Goal: Task Accomplishment & Management: Complete application form

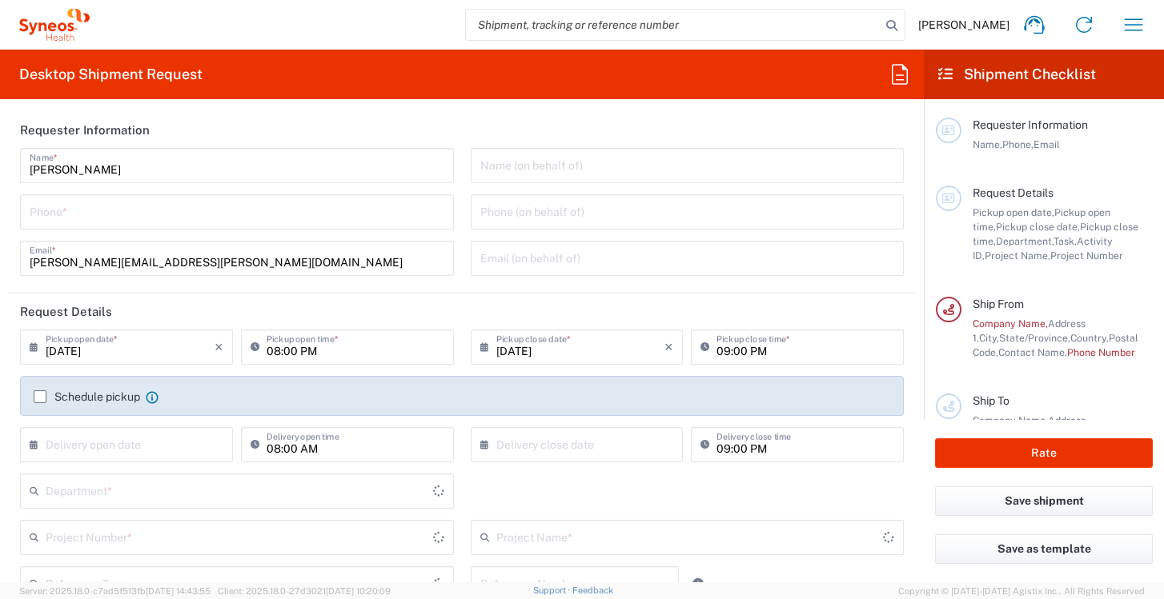
type input "[US_STATE]"
type input "6165"
type input "[GEOGRAPHIC_DATA]"
type input "[PERSON_NAME] [PERSON_NAME]/[PERSON_NAME] Advert- [GEOGRAPHIC_DATA] [GEOGRAPHIC…"
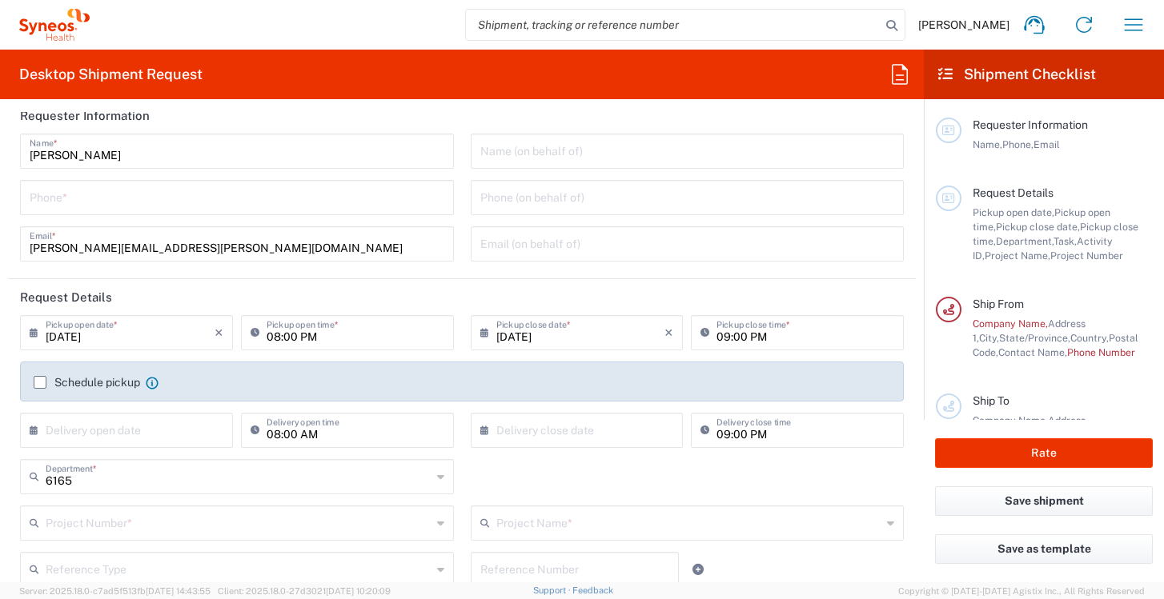
scroll to position [13, 0]
click at [383, 189] on input "tel" at bounding box center [237, 198] width 415 height 28
type input "2533125348"
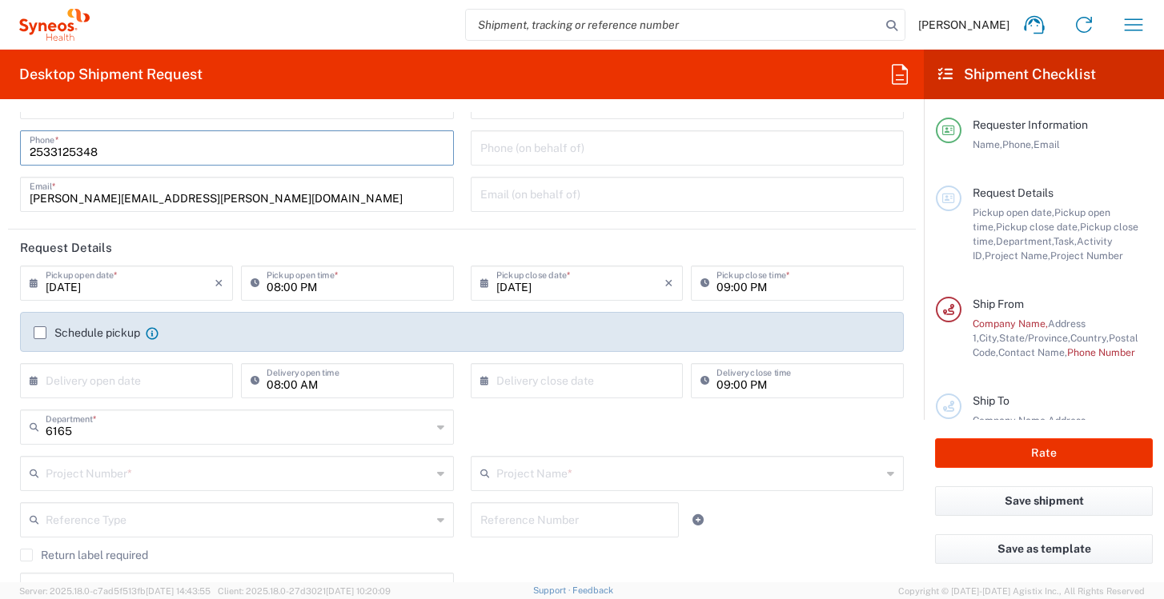
scroll to position [72, 0]
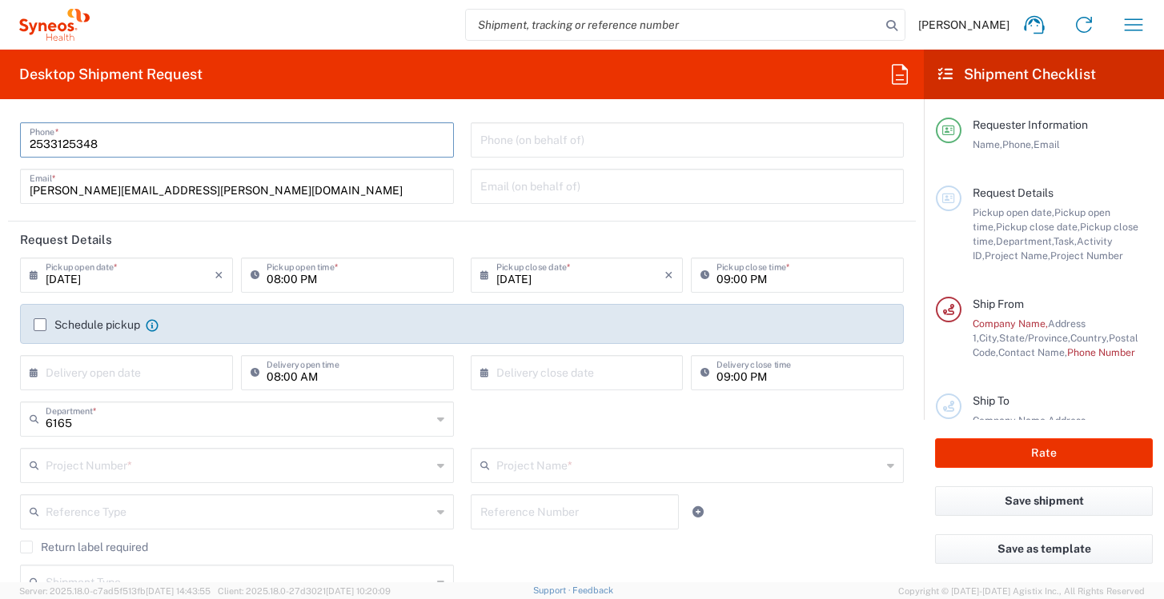
click at [38, 279] on icon at bounding box center [38, 276] width 16 height 26
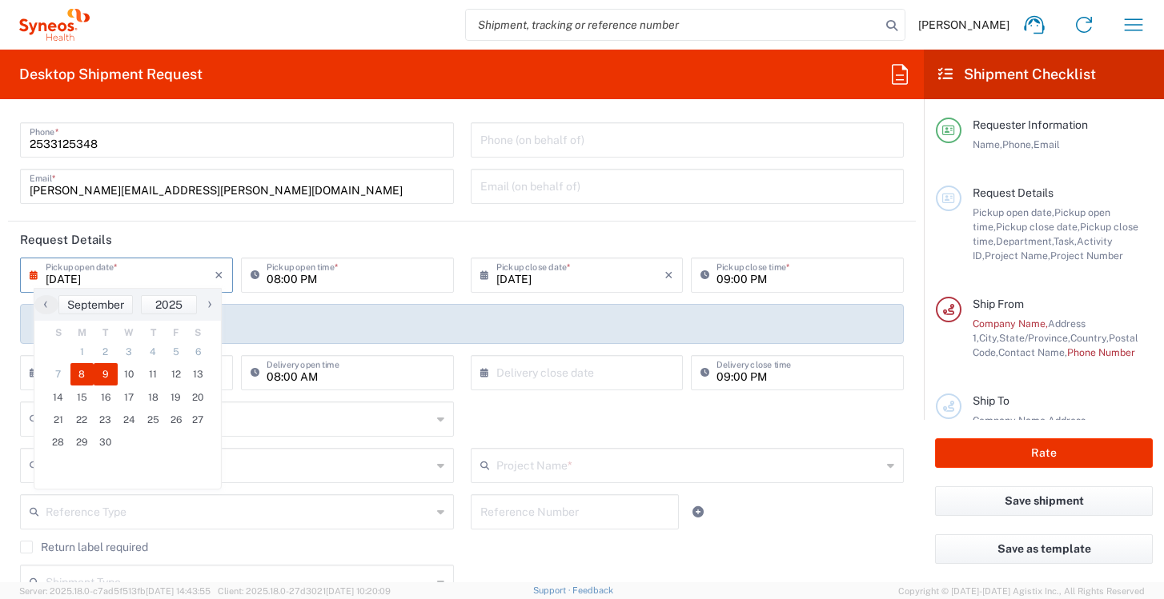
click at [98, 375] on span "9" at bounding box center [106, 374] width 24 height 22
type input "[DATE]"
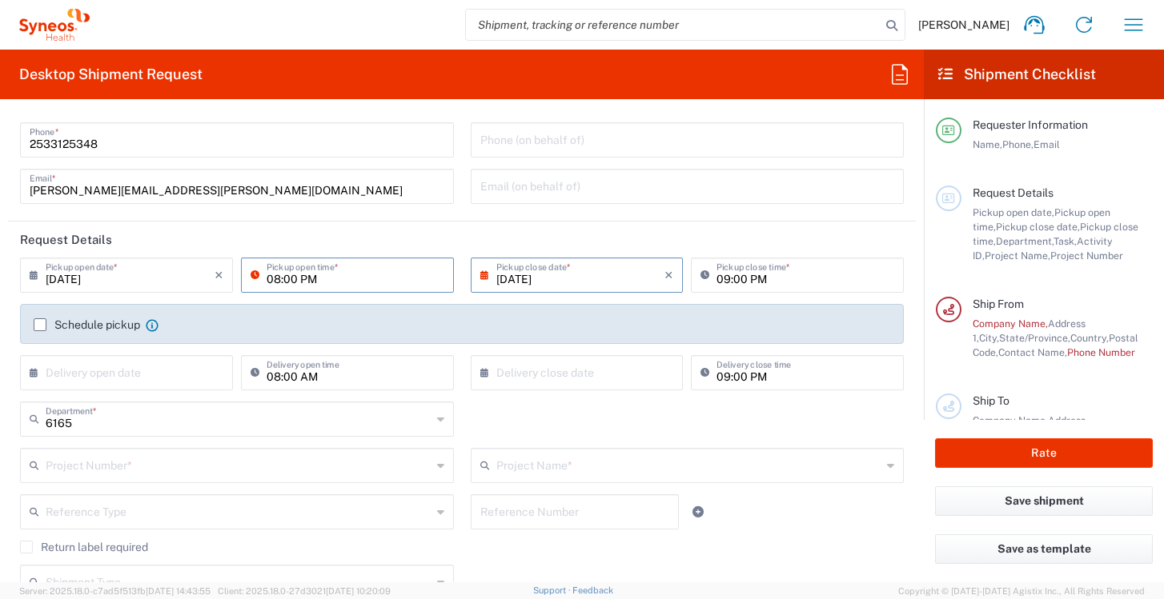
click at [277, 285] on input "08:00 PM" at bounding box center [356, 274] width 178 height 28
click at [323, 278] on input "08:00 PM" at bounding box center [356, 274] width 178 height 28
click at [279, 280] on input "08:00 PM" at bounding box center [356, 274] width 178 height 28
click at [277, 279] on input "08:00 PM" at bounding box center [356, 274] width 178 height 28
type input "02:00 PM"
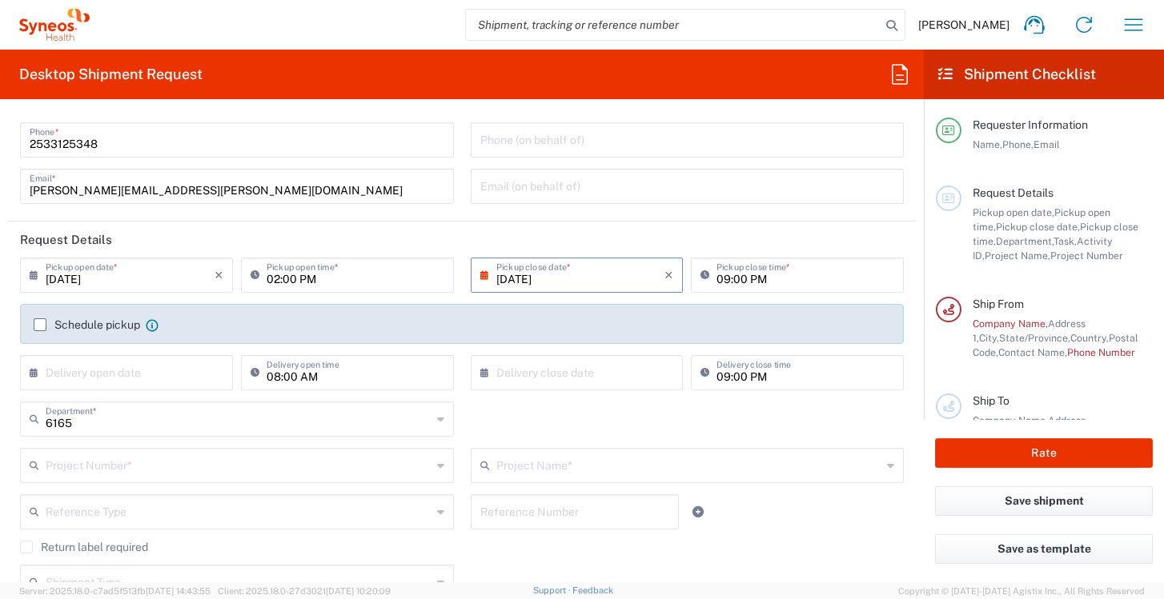
click at [37, 321] on label "Schedule pickup" at bounding box center [87, 325] width 106 height 13
click at [40, 325] on input "Schedule pickup" at bounding box center [40, 325] width 0 height 0
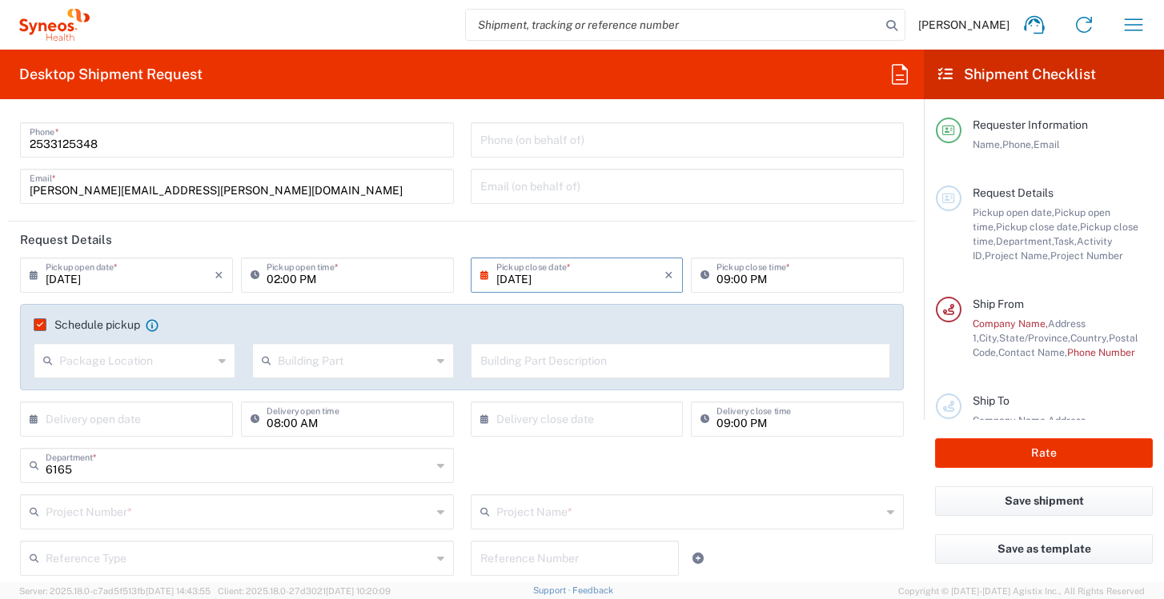
click at [218, 363] on icon at bounding box center [221, 361] width 7 height 26
click at [169, 391] on span "Front" at bounding box center [132, 395] width 195 height 25
type input "Front"
click at [327, 367] on input "text" at bounding box center [355, 360] width 154 height 28
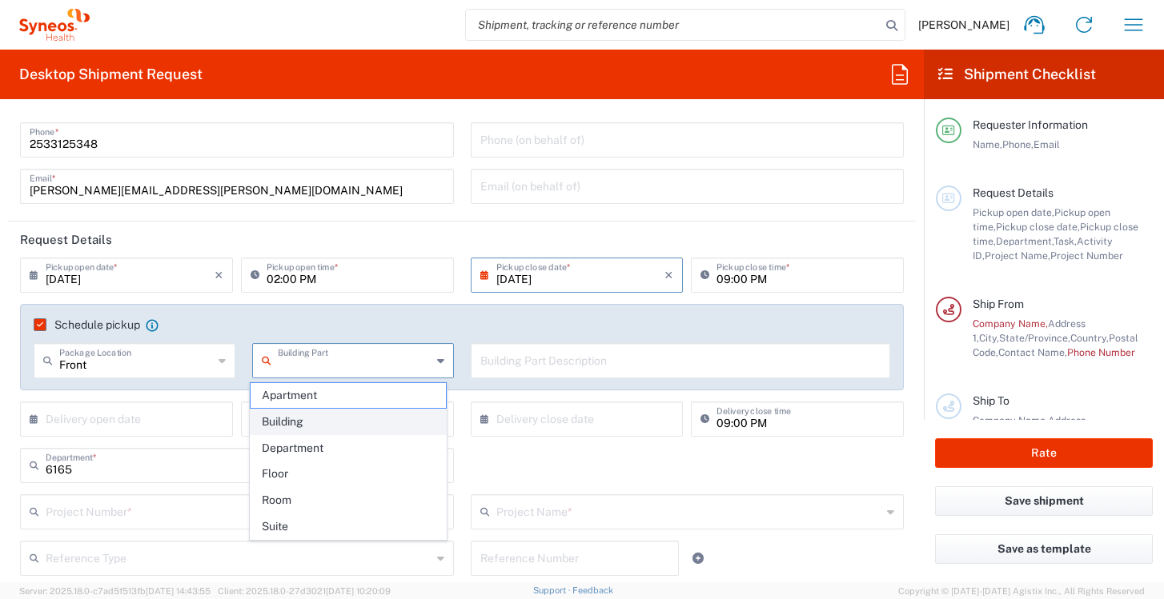
click at [332, 419] on span "Building" at bounding box center [348, 422] width 195 height 25
type input "Building"
click at [531, 353] on input "text" at bounding box center [680, 360] width 401 height 28
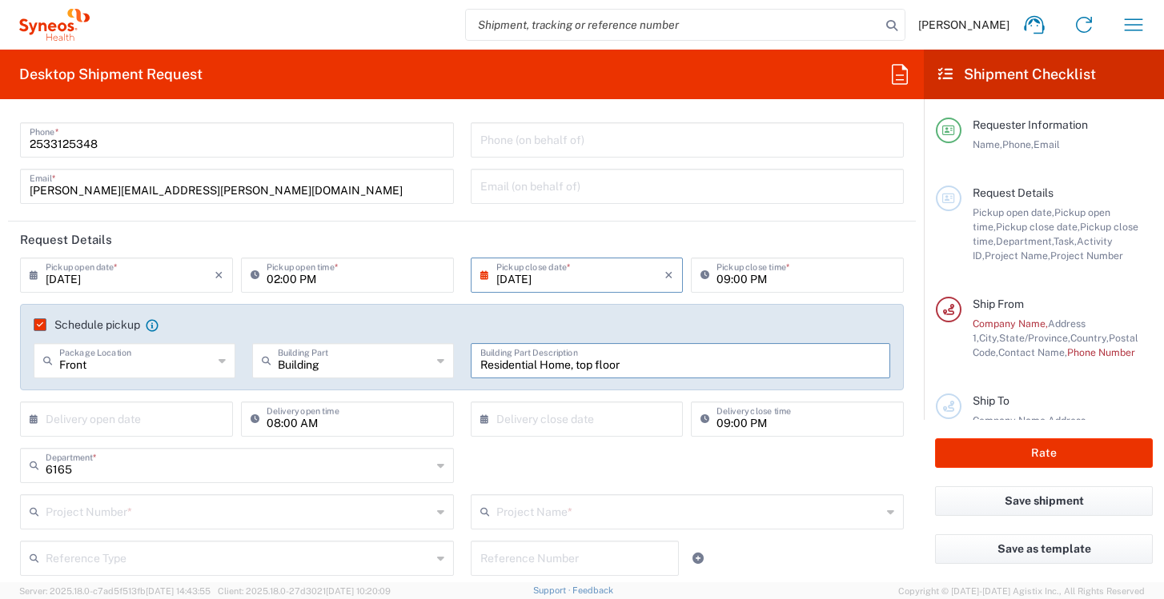
type input "Residential Home, top floor"
click at [734, 285] on input "09:00 PM" at bounding box center [805, 274] width 178 height 28
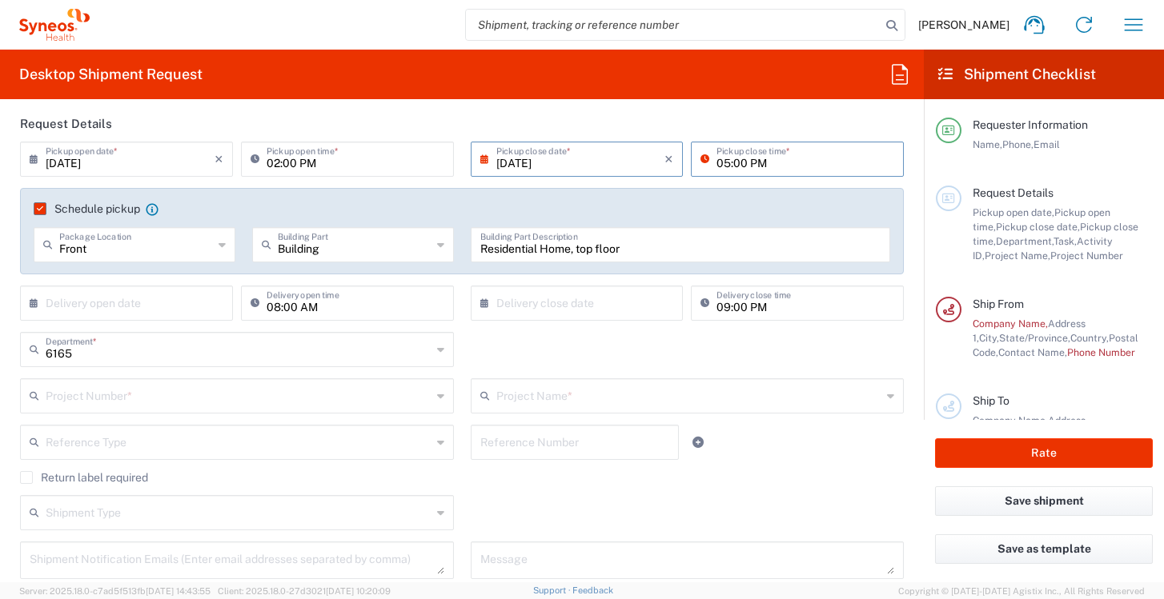
scroll to position [186, 0]
type input "05:00 PM"
click at [94, 307] on input "text" at bounding box center [130, 304] width 169 height 28
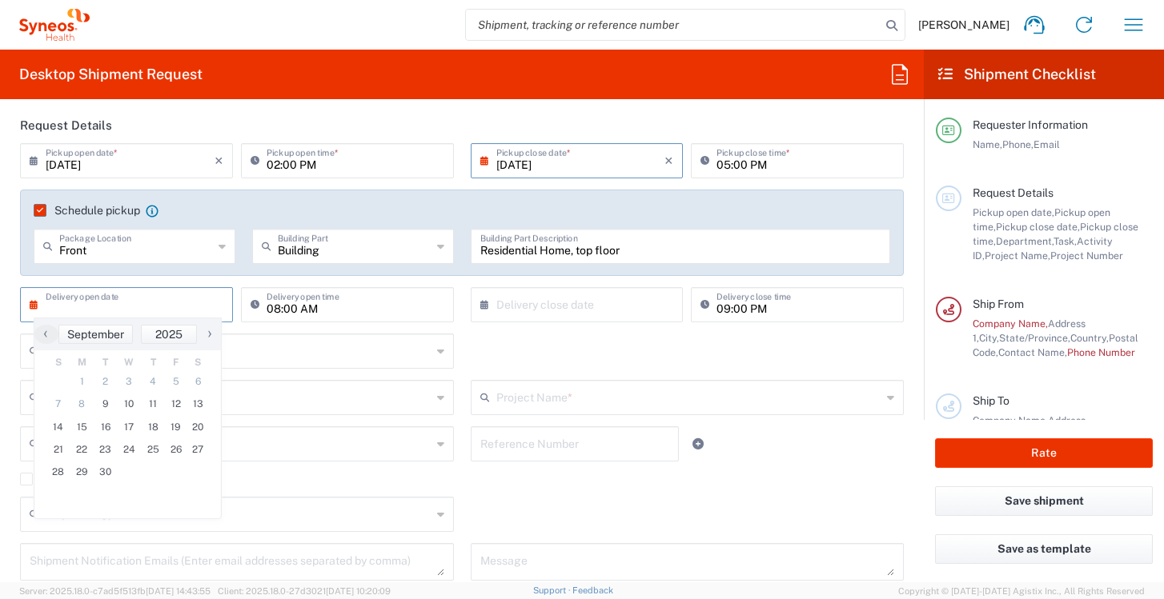
click at [94, 307] on input "text" at bounding box center [130, 304] width 169 height 28
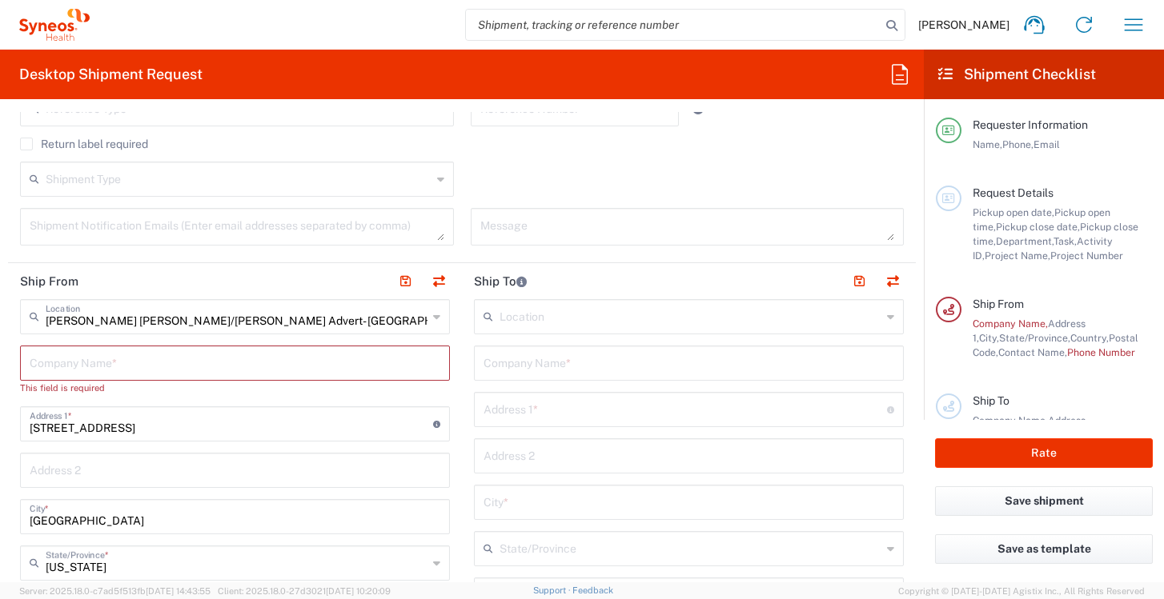
scroll to position [523, 0]
click at [352, 351] on input "text" at bounding box center [235, 361] width 411 height 28
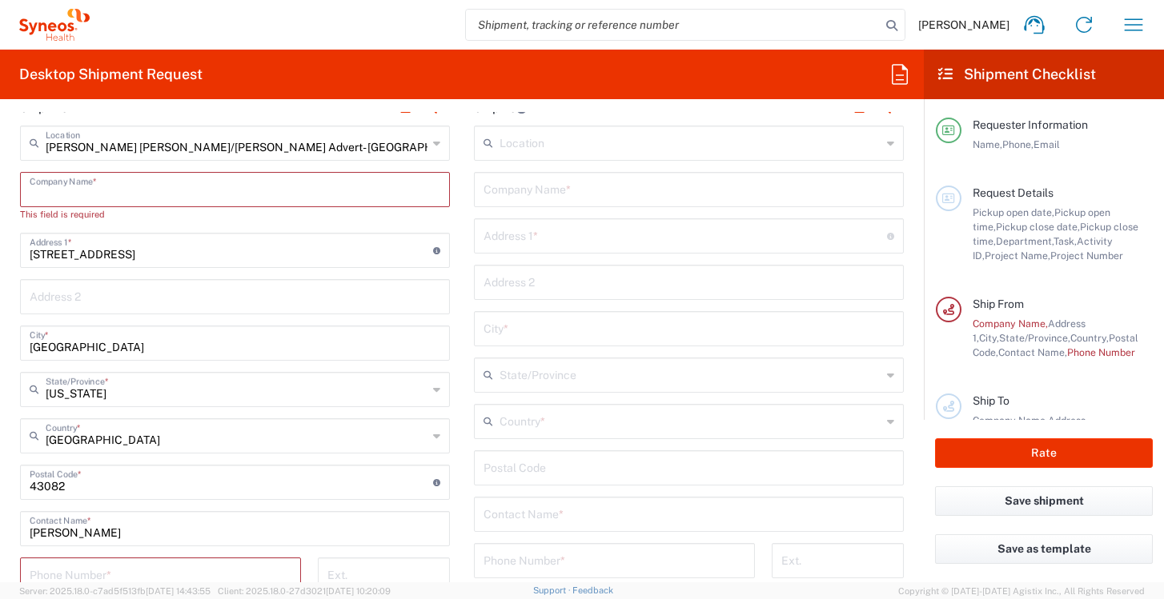
scroll to position [635, 0]
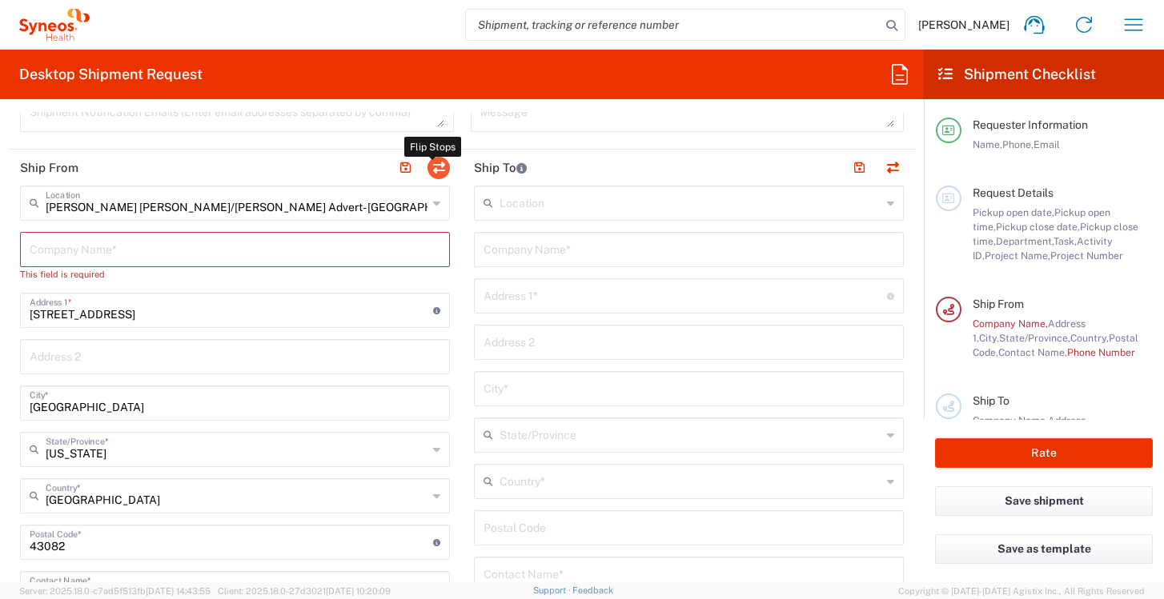
click at [436, 171] on button "button" at bounding box center [438, 168] width 22 height 22
type input "[PERSON_NAME] [PERSON_NAME]/[PERSON_NAME] Advert- [GEOGRAPHIC_DATA] [GEOGRAPHIC…"
type input "[STREET_ADDRESS]"
type input "[GEOGRAPHIC_DATA]"
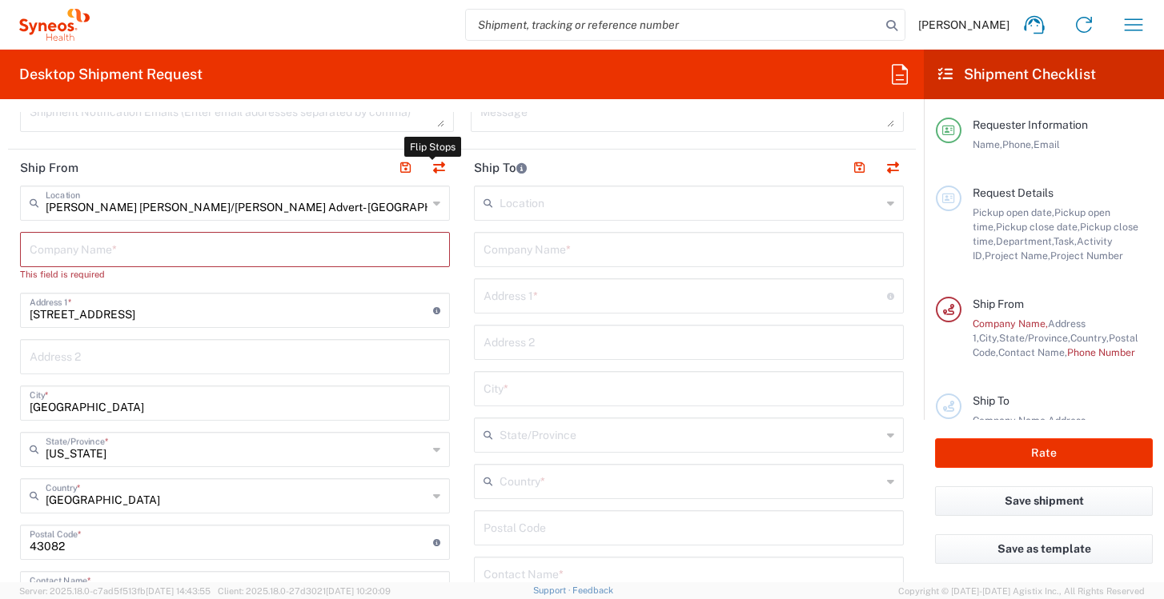
type input "43082"
type input "[PERSON_NAME]"
type input "[PERSON_NAME][EMAIL_ADDRESS][PERSON_NAME][DOMAIN_NAME]"
type input "EORI"
type input "TIN"
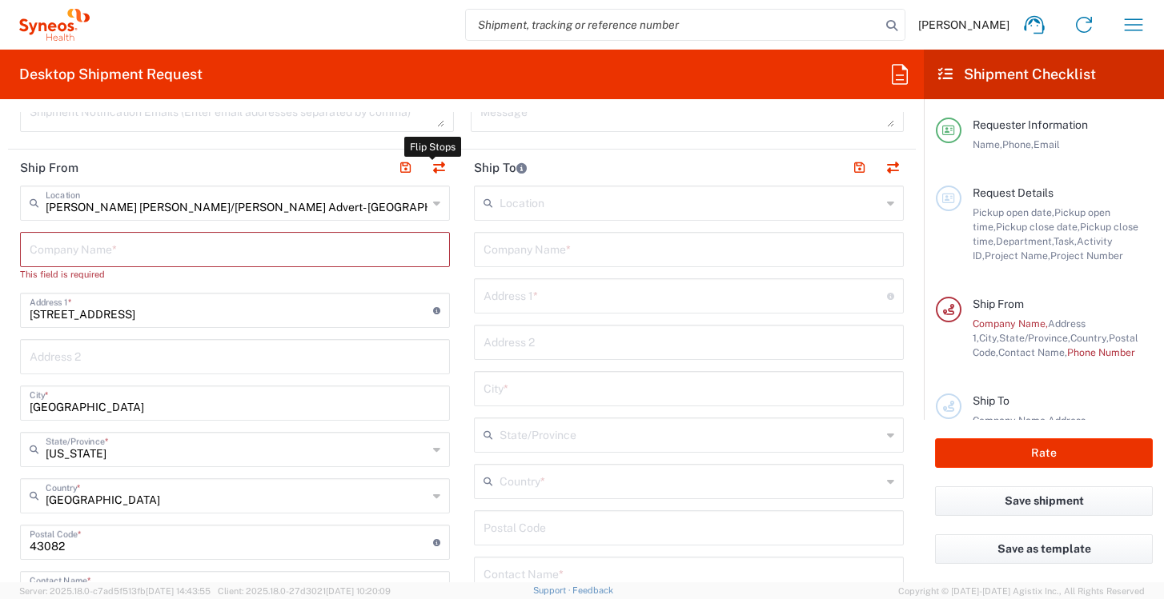
type input "311780437"
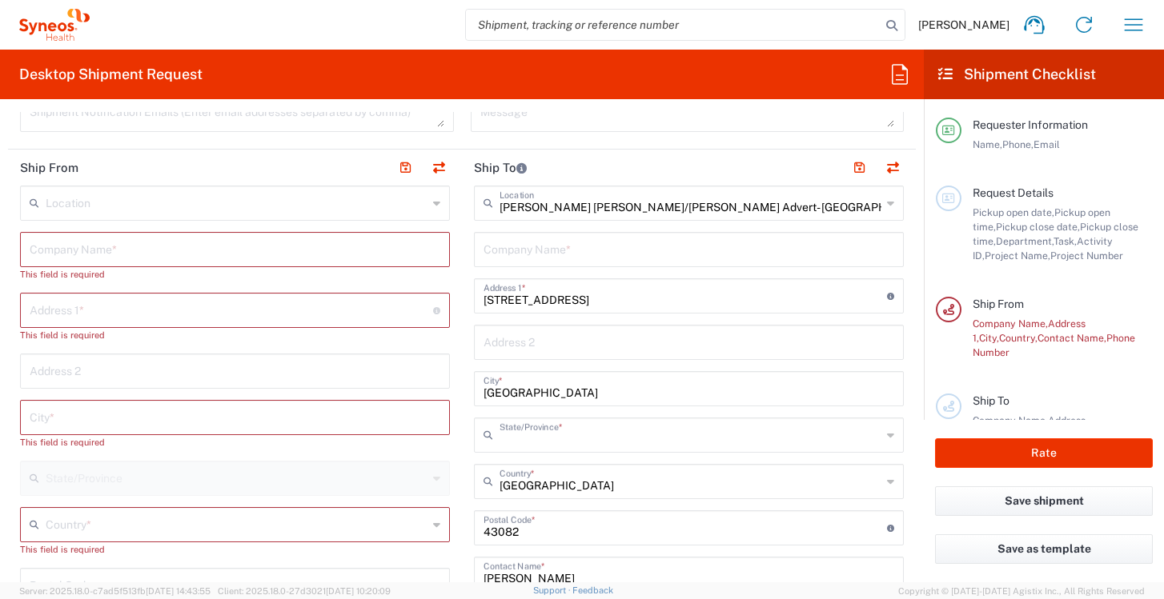
type input "[US_STATE]"
click at [302, 246] on input "text" at bounding box center [235, 249] width 411 height 28
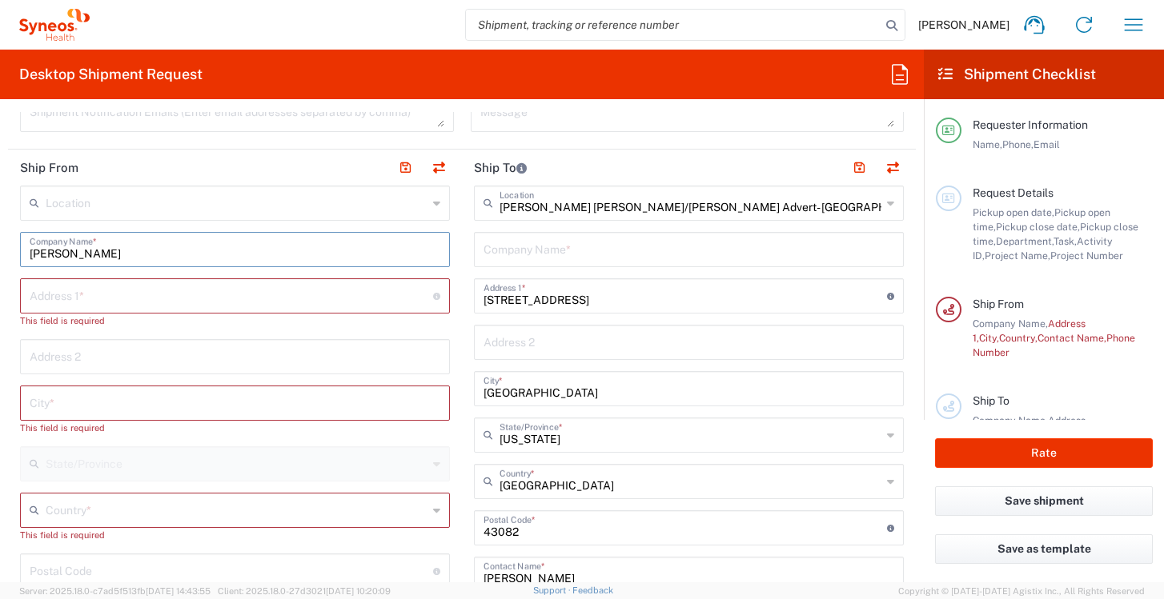
type input "[PERSON_NAME]"
click at [286, 296] on input "text" at bounding box center [231, 295] width 403 height 28
type input "[STREET_ADDRESS]"
type input "[PERSON_NAME][EMAIL_ADDRESS][PERSON_NAME][DOMAIN_NAME]"
type input "[GEOGRAPHIC_DATA]"
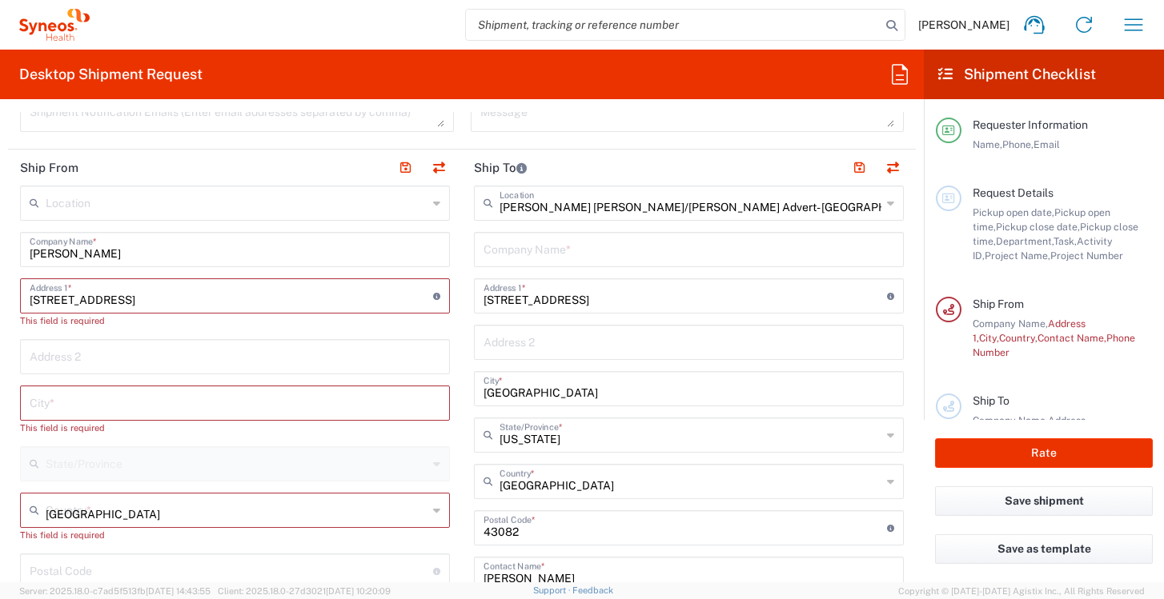
type input "2533125348"
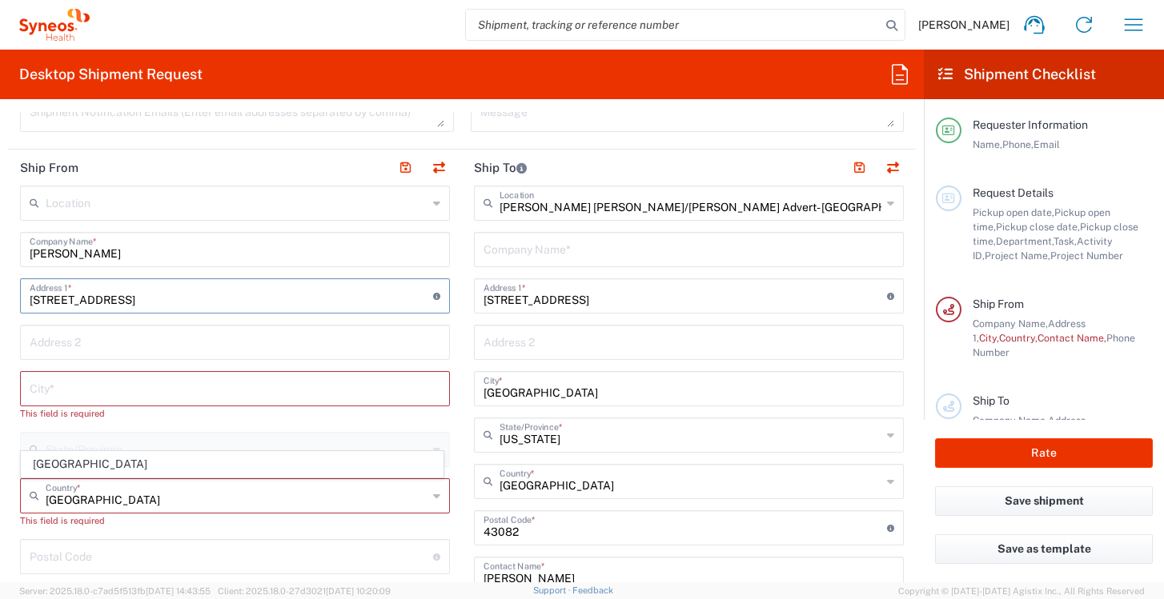
click at [175, 384] on input "text" at bounding box center [235, 388] width 411 height 28
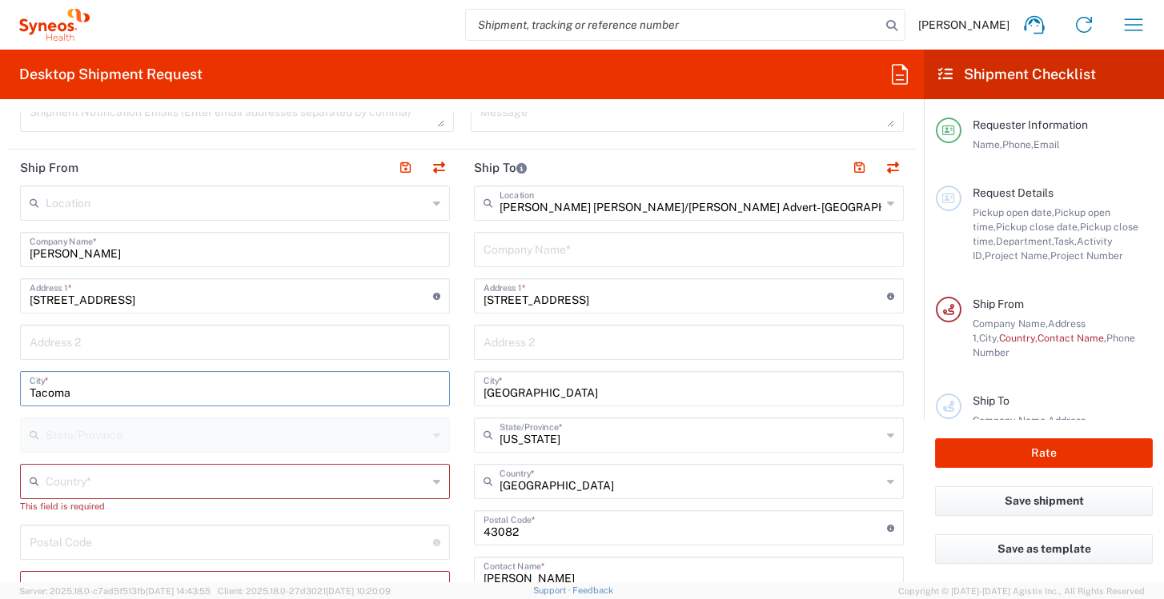
click at [275, 393] on input "Tacoma" at bounding box center [235, 388] width 411 height 28
type input "Tacoma"
click at [237, 488] on input "text" at bounding box center [237, 481] width 382 height 28
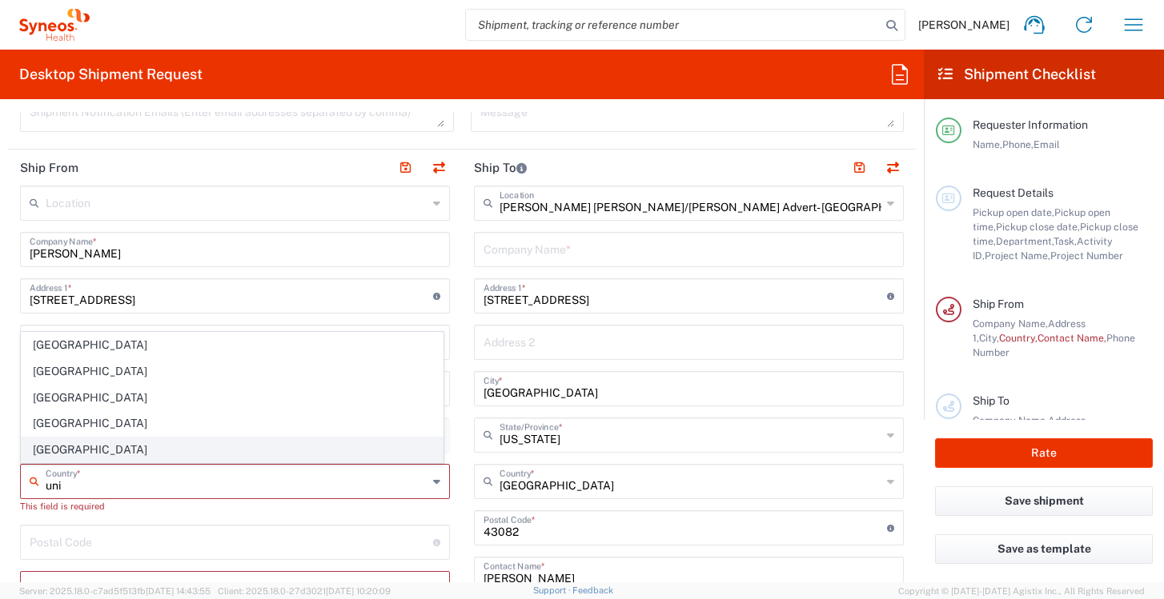
click at [54, 444] on span "[GEOGRAPHIC_DATA]" at bounding box center [232, 450] width 421 height 25
type input "[GEOGRAPHIC_DATA]"
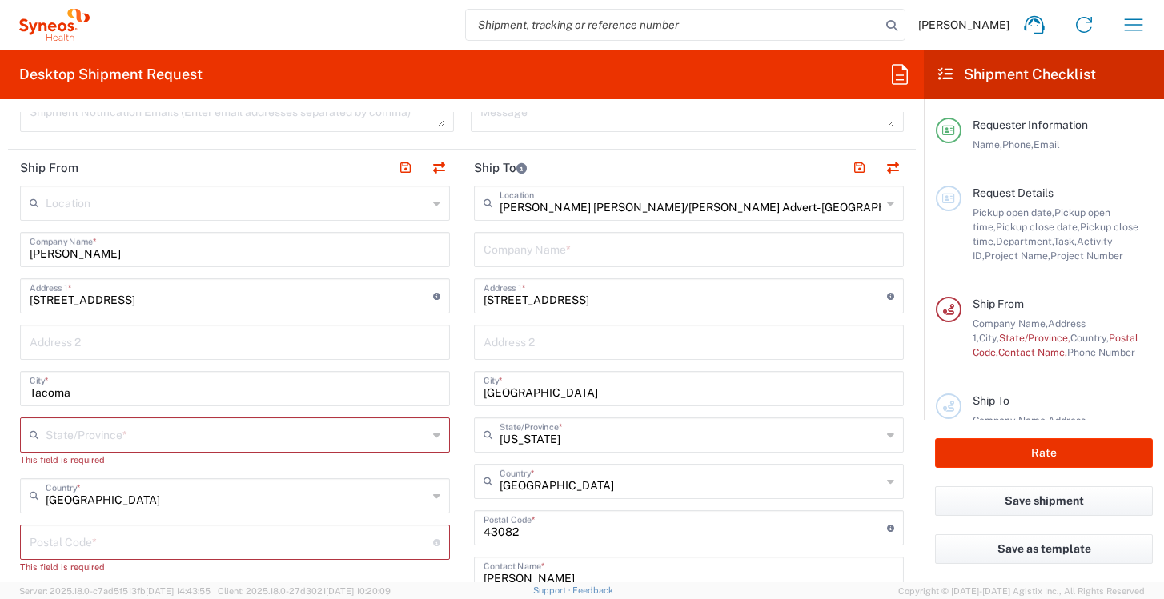
click at [54, 444] on input "text" at bounding box center [237, 434] width 382 height 28
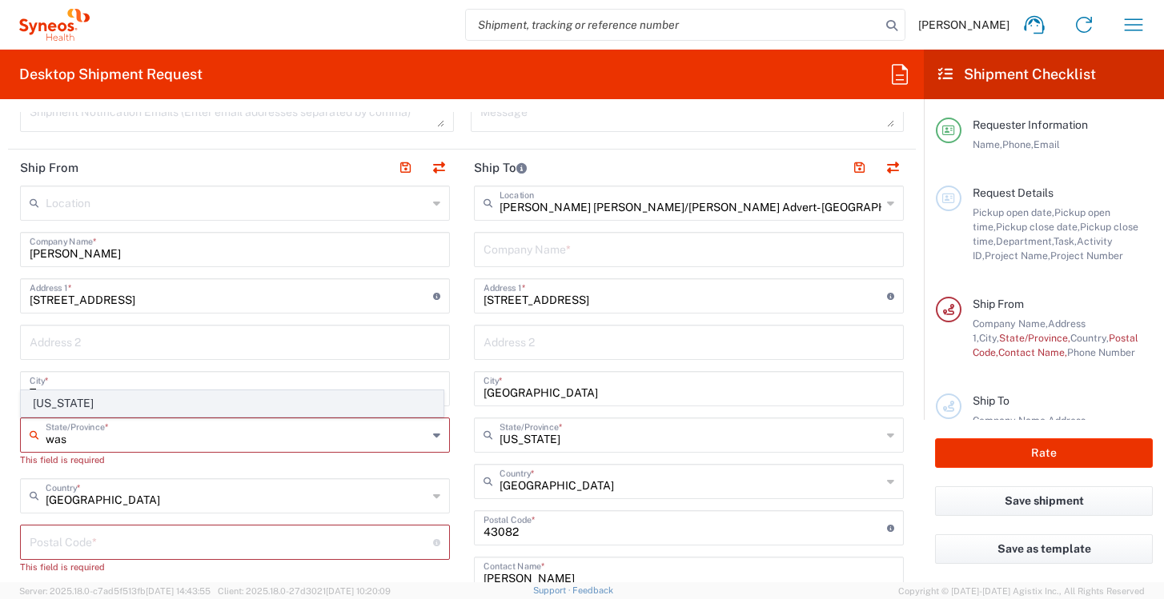
click at [63, 411] on span "[US_STATE]" at bounding box center [232, 403] width 421 height 25
type input "[US_STATE]"
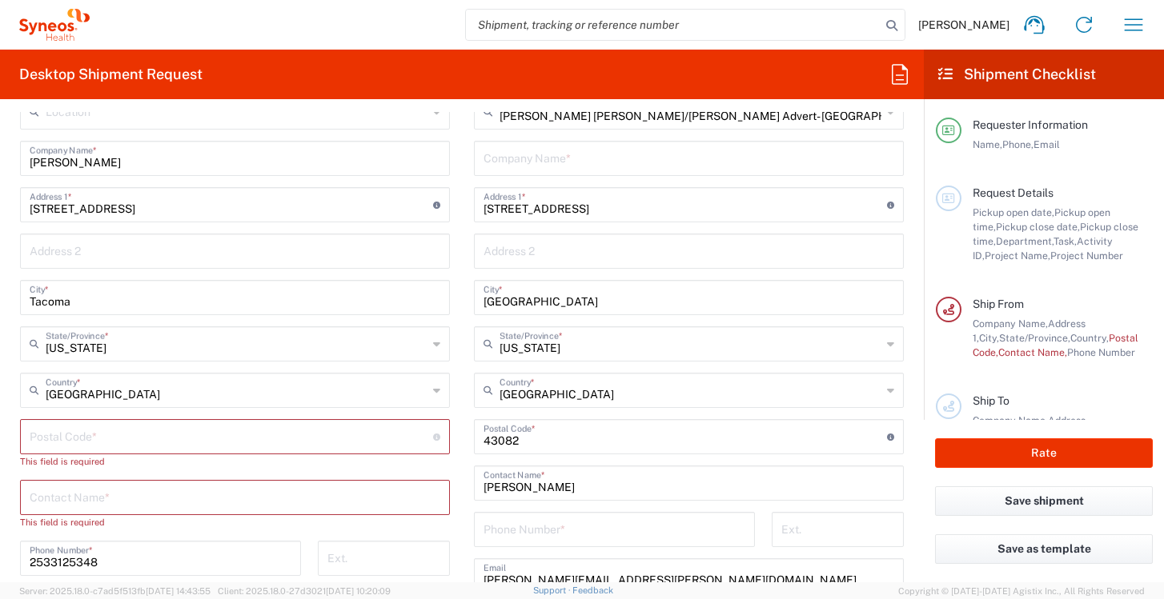
scroll to position [815, 0]
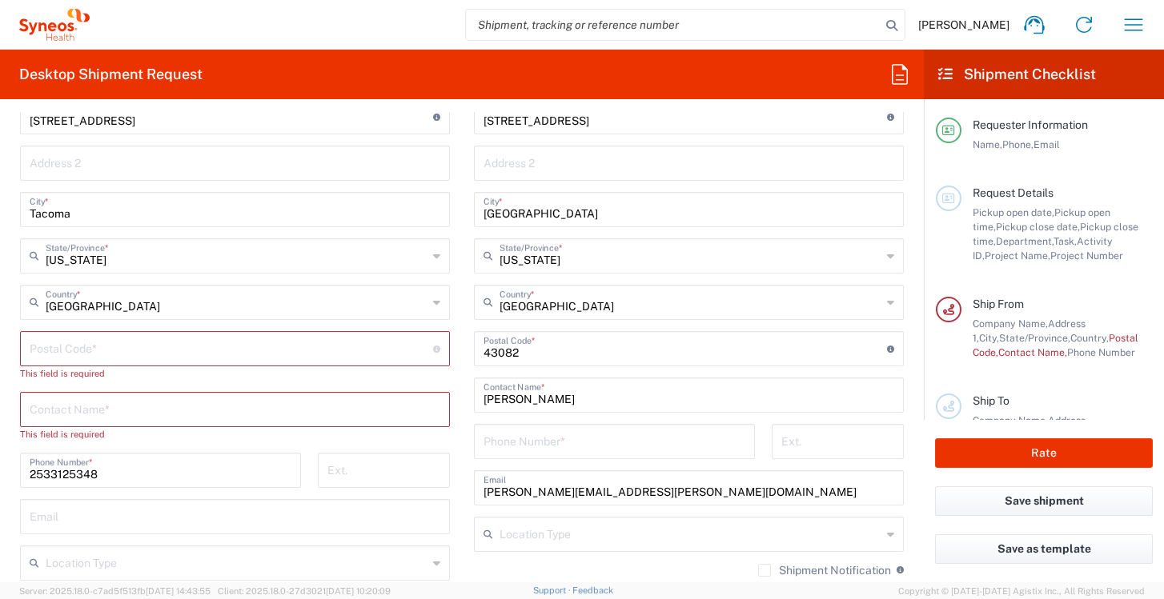
click at [287, 353] on input "undefined" at bounding box center [231, 348] width 403 height 28
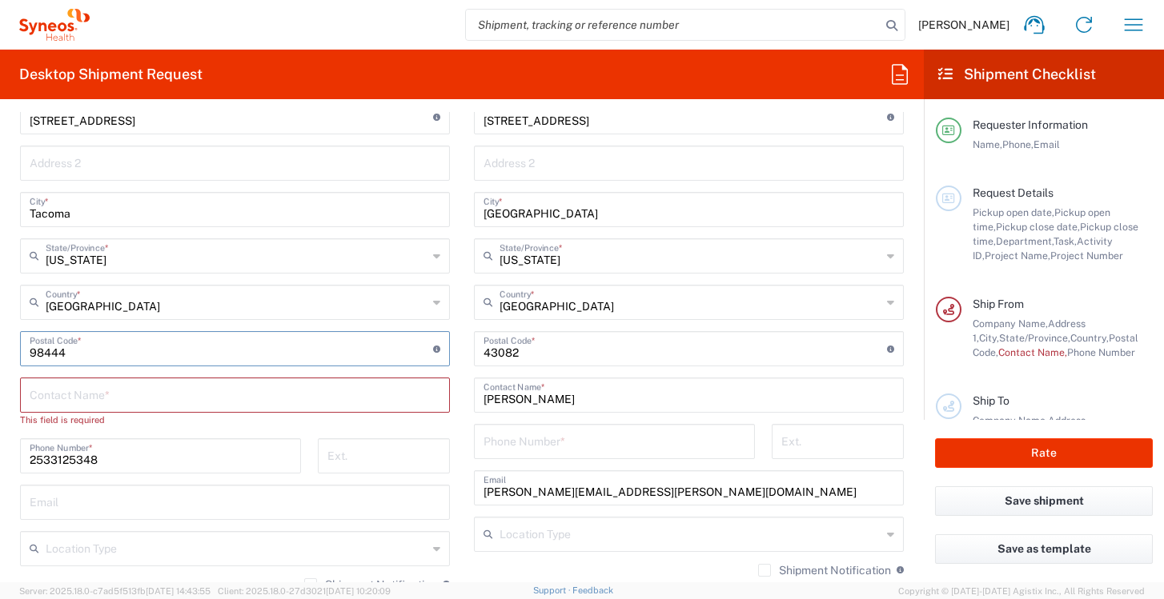
type input "98444"
click at [55, 399] on input "text" at bounding box center [235, 394] width 411 height 28
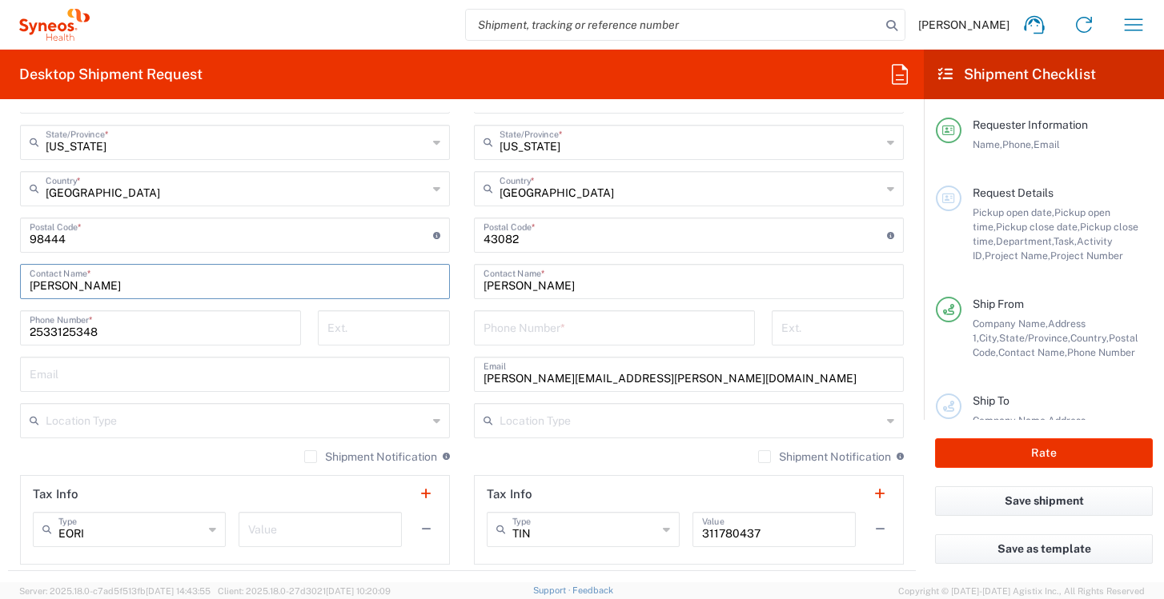
scroll to position [961, 0]
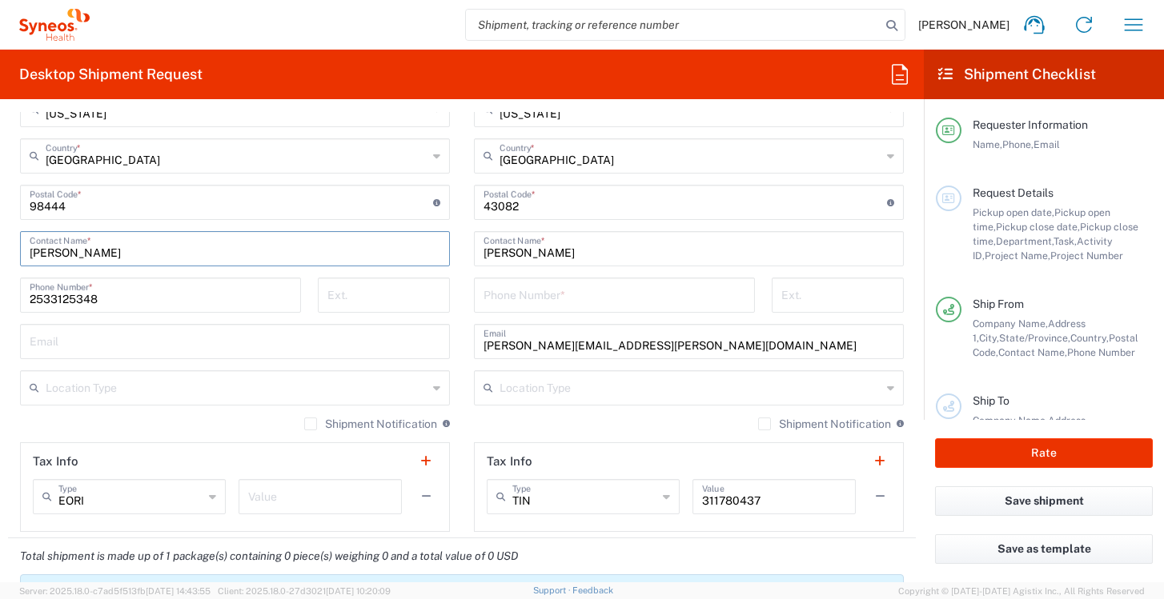
type input "[PERSON_NAME]"
click at [113, 351] on input "text" at bounding box center [235, 341] width 411 height 28
type input "[PERSON_NAME][EMAIL_ADDRESS][PERSON_NAME][PERSON_NAME][DOMAIN_NAME]"
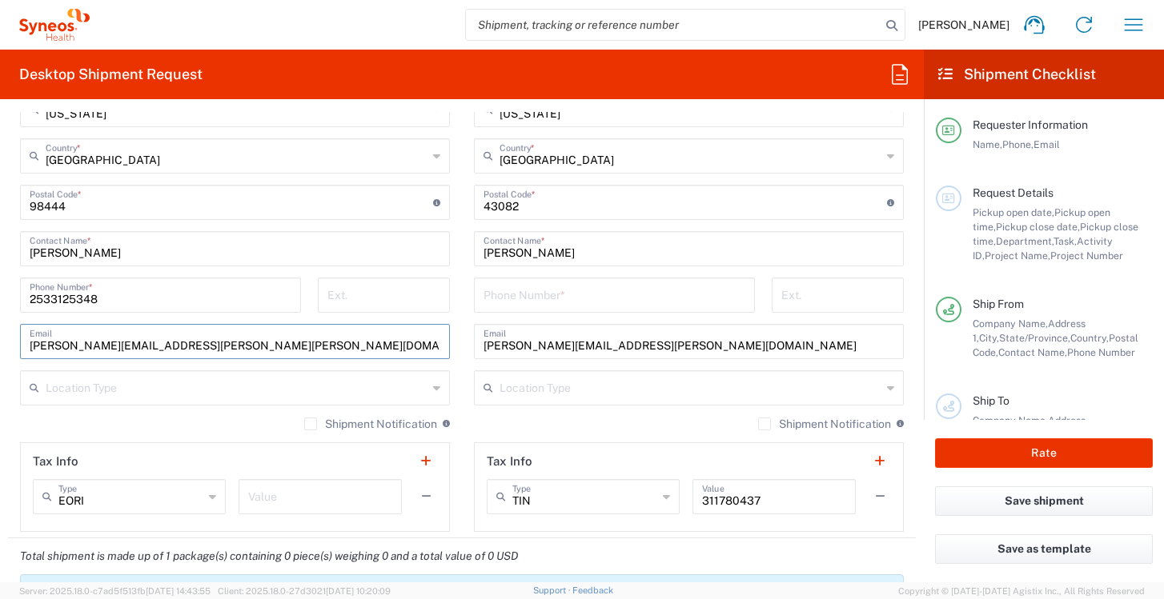
type input "2533125348"
drag, startPoint x: 552, startPoint y: 297, endPoint x: 459, endPoint y: 282, distance: 94.1
click at [466, 283] on div "[PHONE_NUMBER] Phone Number *" at bounding box center [615, 301] width 298 height 46
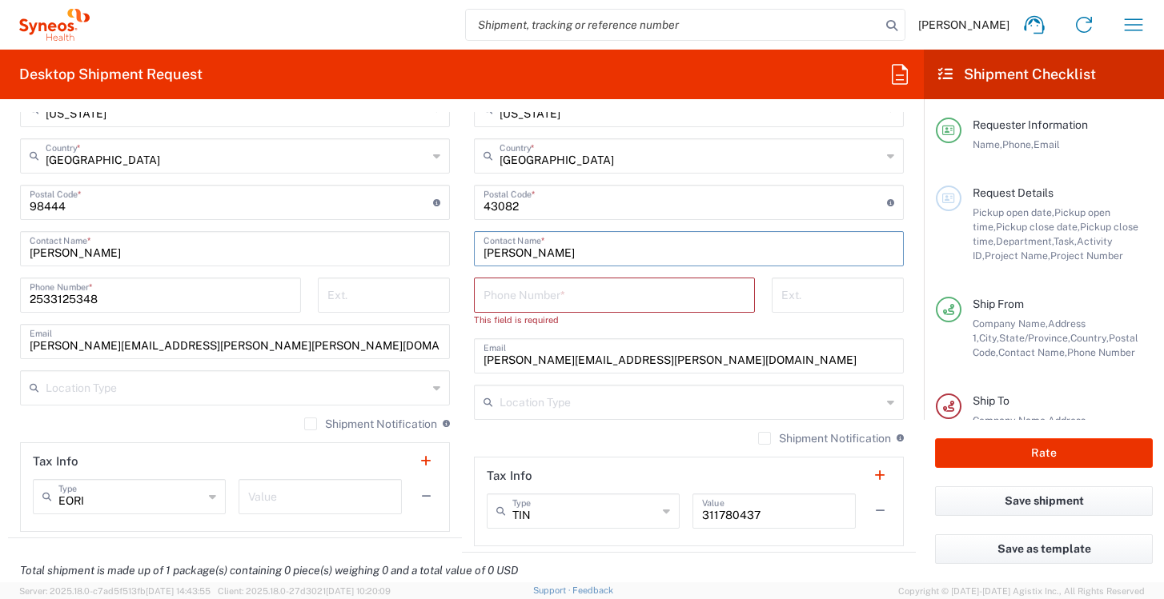
drag, startPoint x: 593, startPoint y: 251, endPoint x: 466, endPoint y: 247, distance: 127.3
click at [466, 248] on main "[PERSON_NAME] [PERSON_NAME]/[PERSON_NAME] Advert- [GEOGRAPHIC_DATA] [GEOGRAPHIC…" at bounding box center [689, 203] width 454 height 687
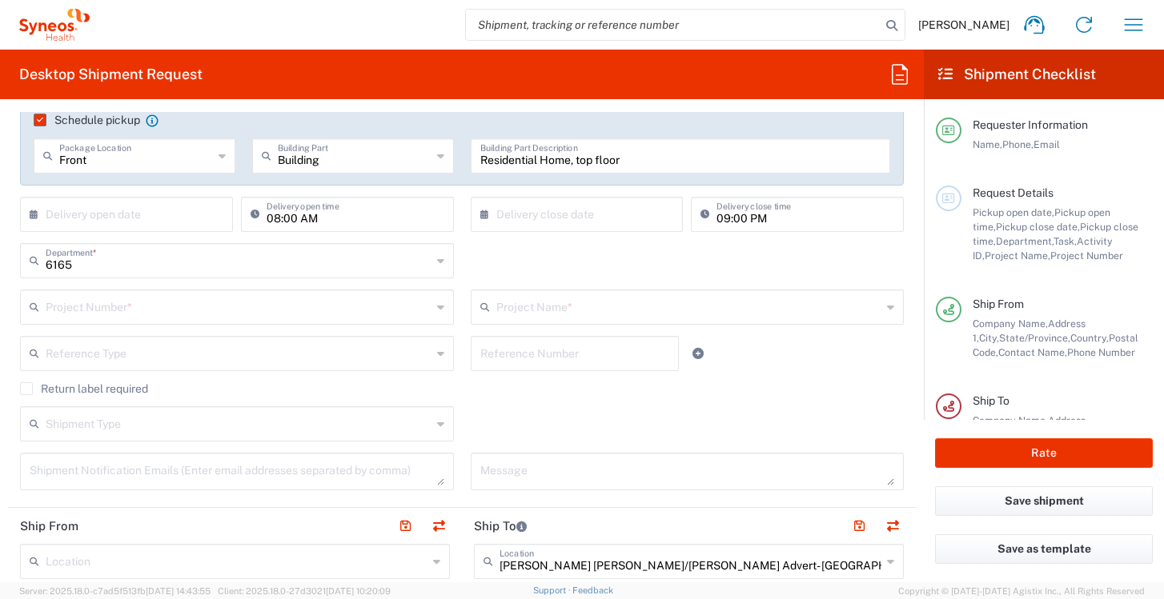
scroll to position [307, 0]
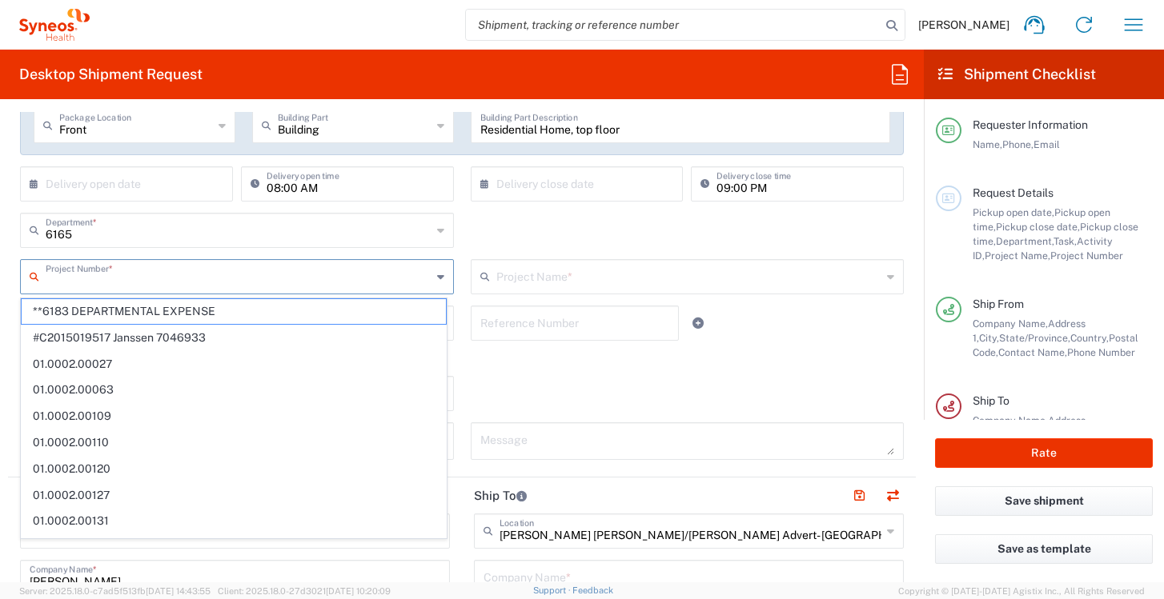
click at [423, 279] on input "text" at bounding box center [239, 276] width 386 height 28
click at [437, 279] on icon at bounding box center [440, 277] width 7 height 26
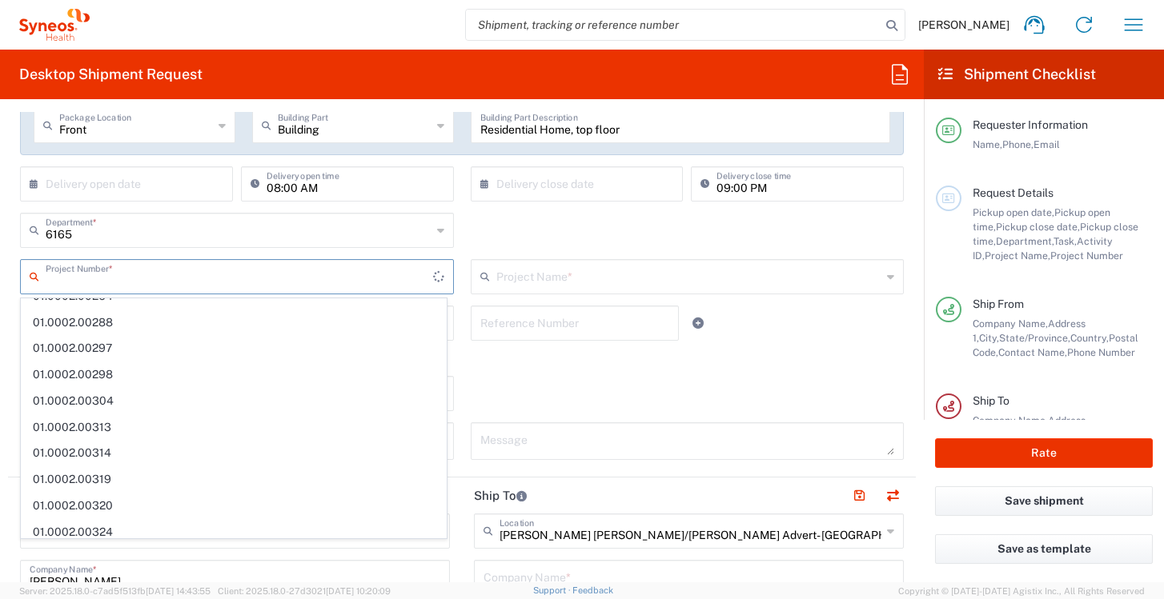
scroll to position [0, 0]
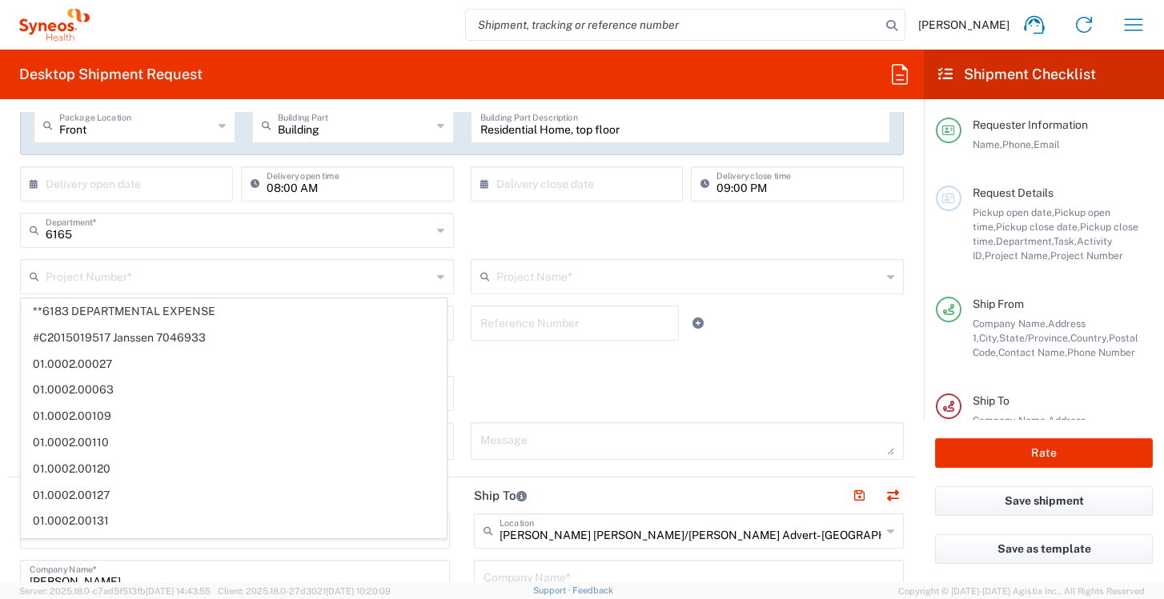
click at [439, 231] on div "6165 Department *" at bounding box center [237, 230] width 434 height 35
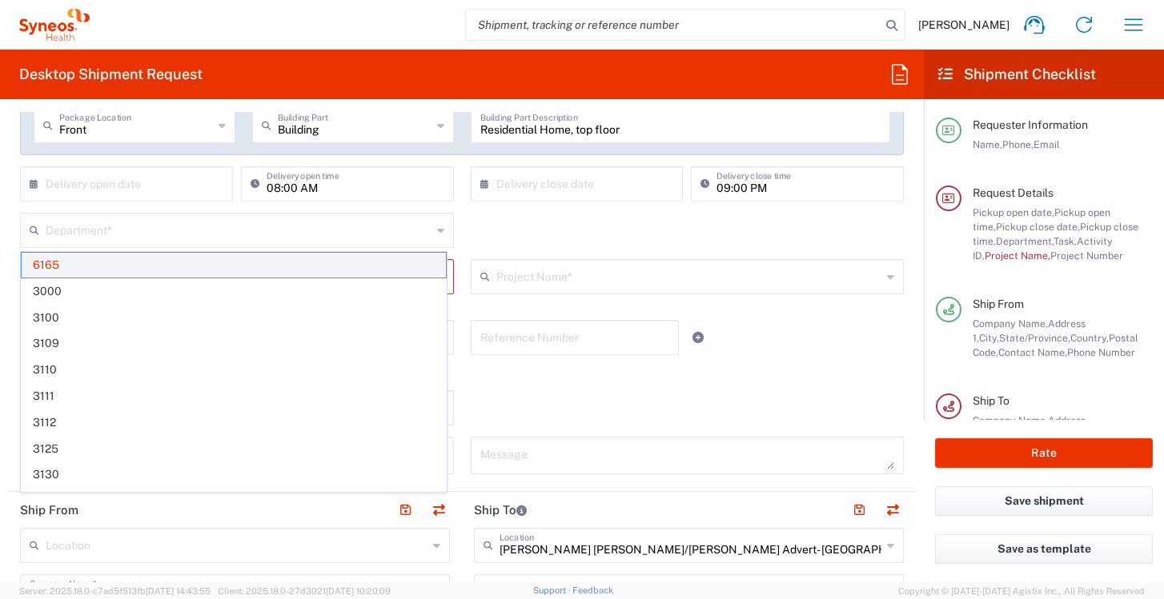
click at [420, 268] on span "6165" at bounding box center [234, 265] width 424 height 25
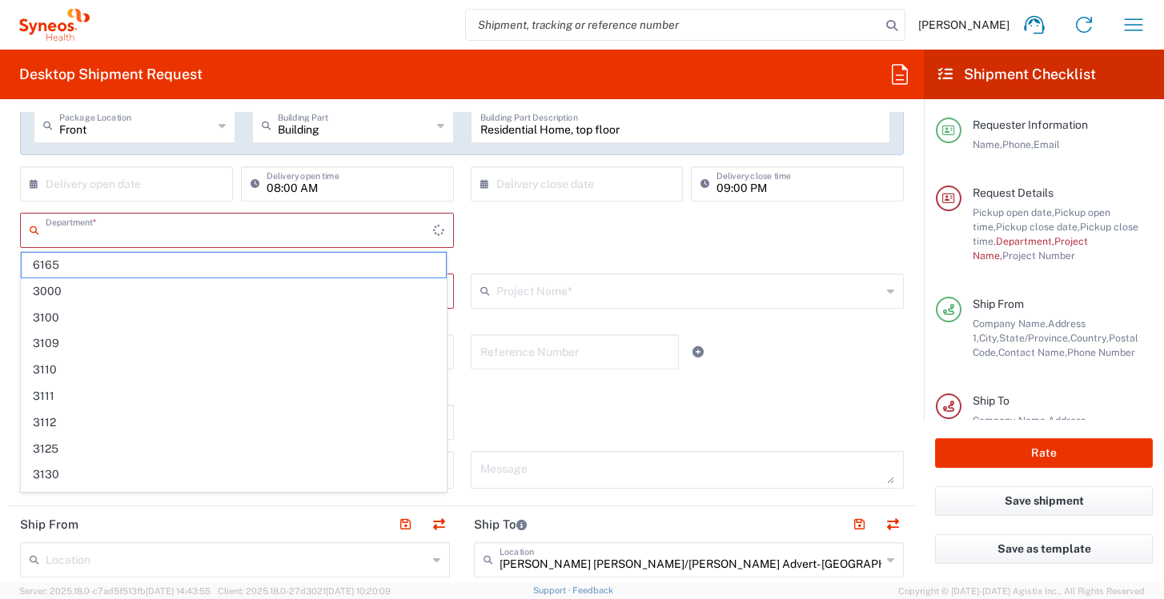
click at [406, 230] on input "text" at bounding box center [239, 229] width 387 height 28
click at [295, 271] on span "3000" at bounding box center [234, 265] width 424 height 25
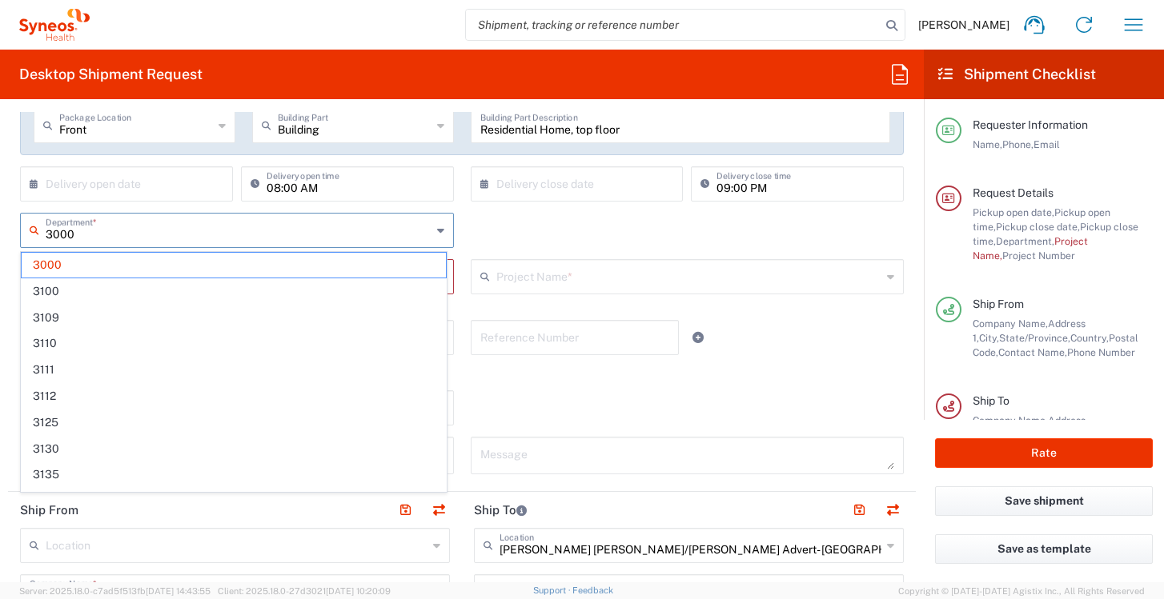
drag, startPoint x: 297, startPoint y: 227, endPoint x: 1, endPoint y: 217, distance: 296.3
click at [0, 217] on form "Requester Information [PERSON_NAME] Name * [PHONE_NUMBER] Phone * [PERSON_NAME]…" at bounding box center [462, 347] width 924 height 471
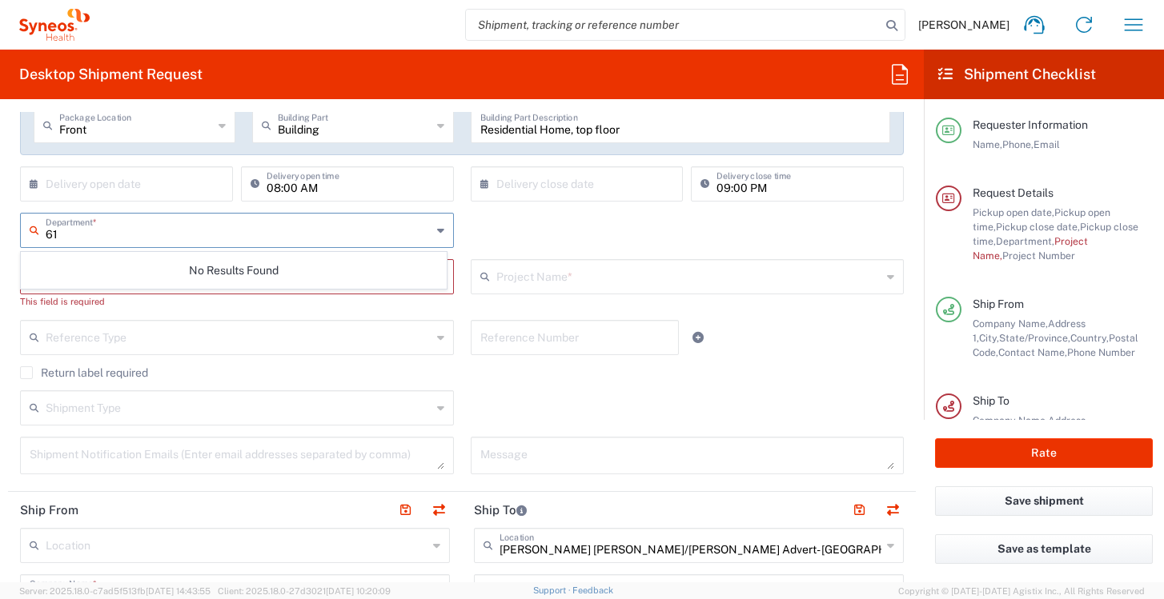
type input "6"
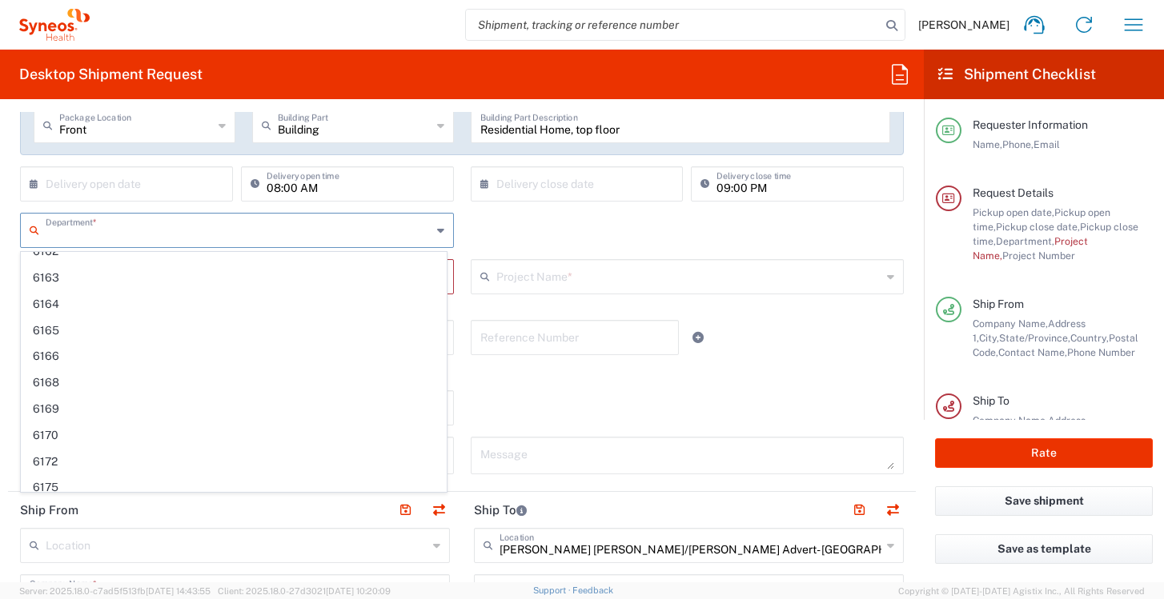
scroll to position [4492, 0]
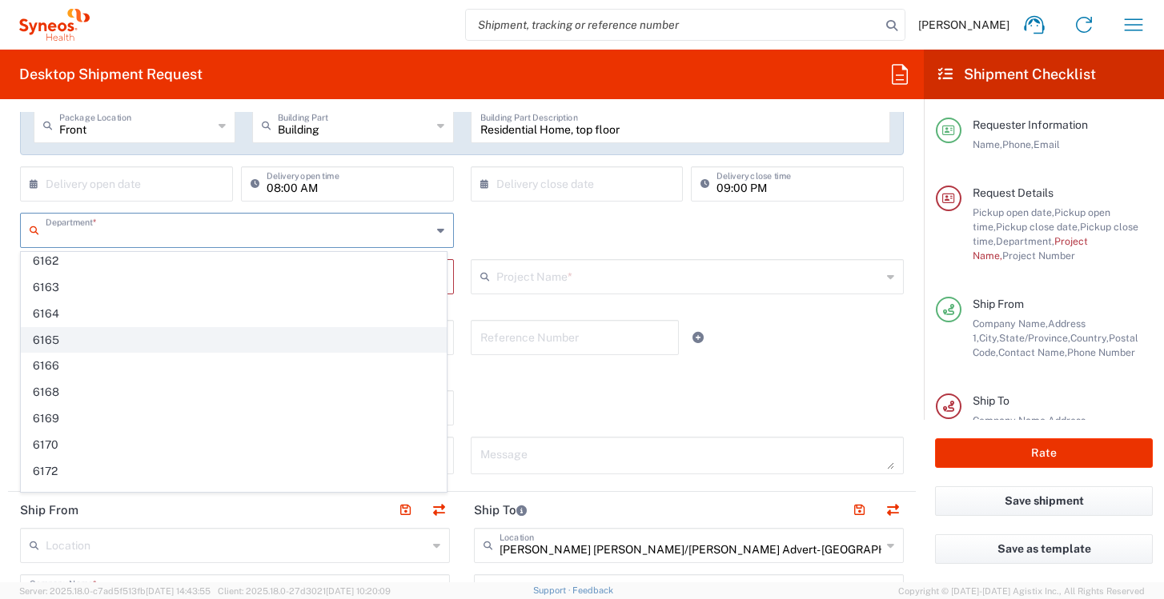
click at [104, 339] on span "6165" at bounding box center [234, 340] width 424 height 25
type input "6165"
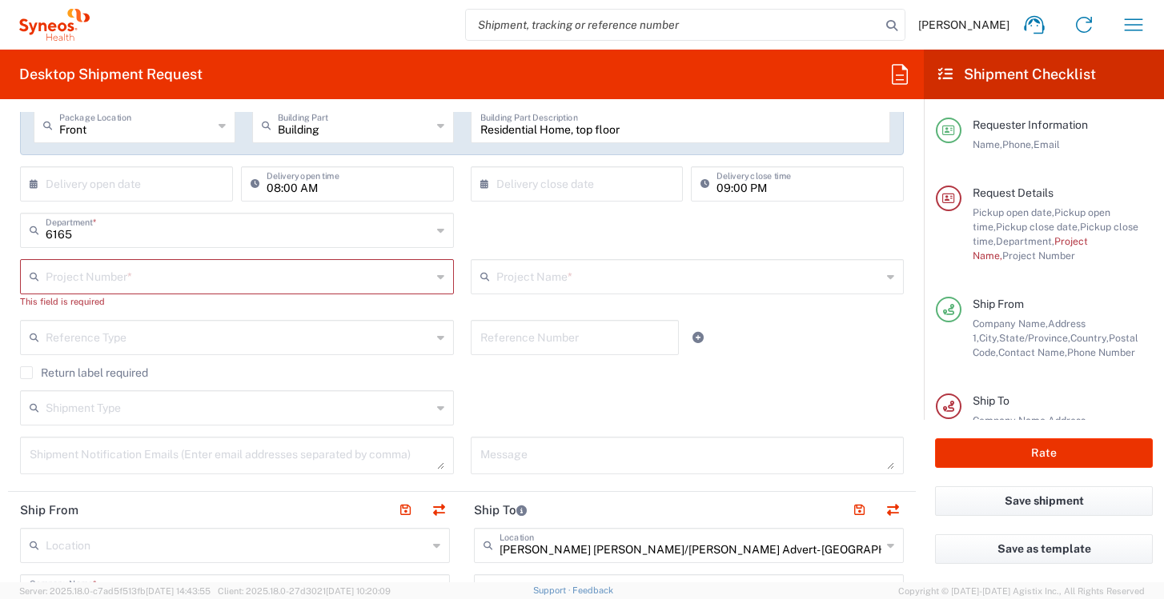
click at [275, 272] on input "text" at bounding box center [239, 276] width 386 height 28
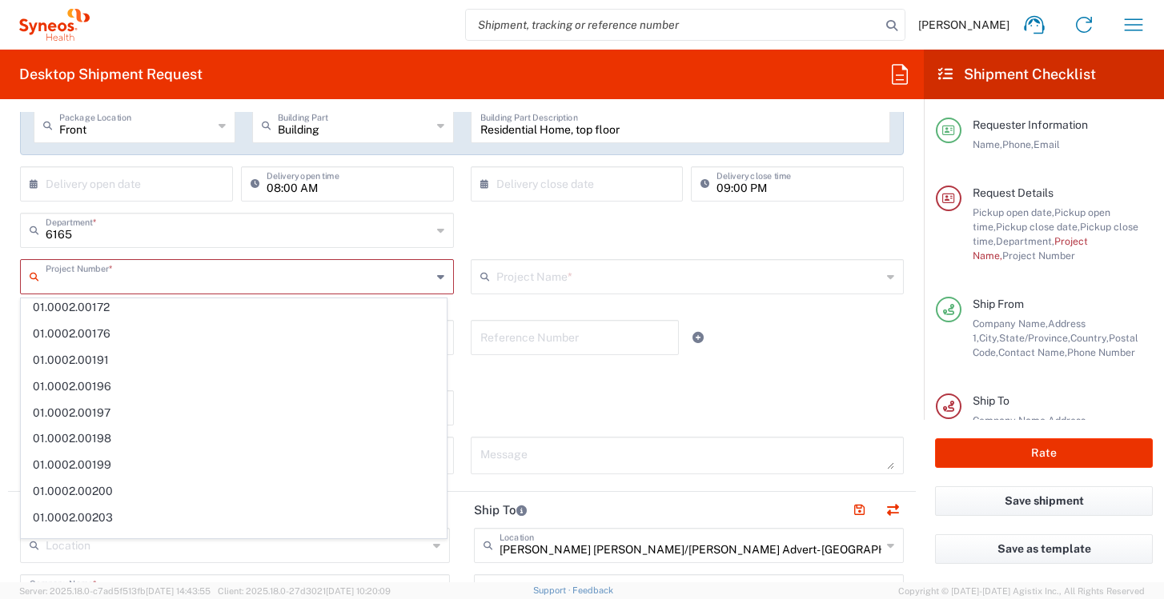
scroll to position [0, 0]
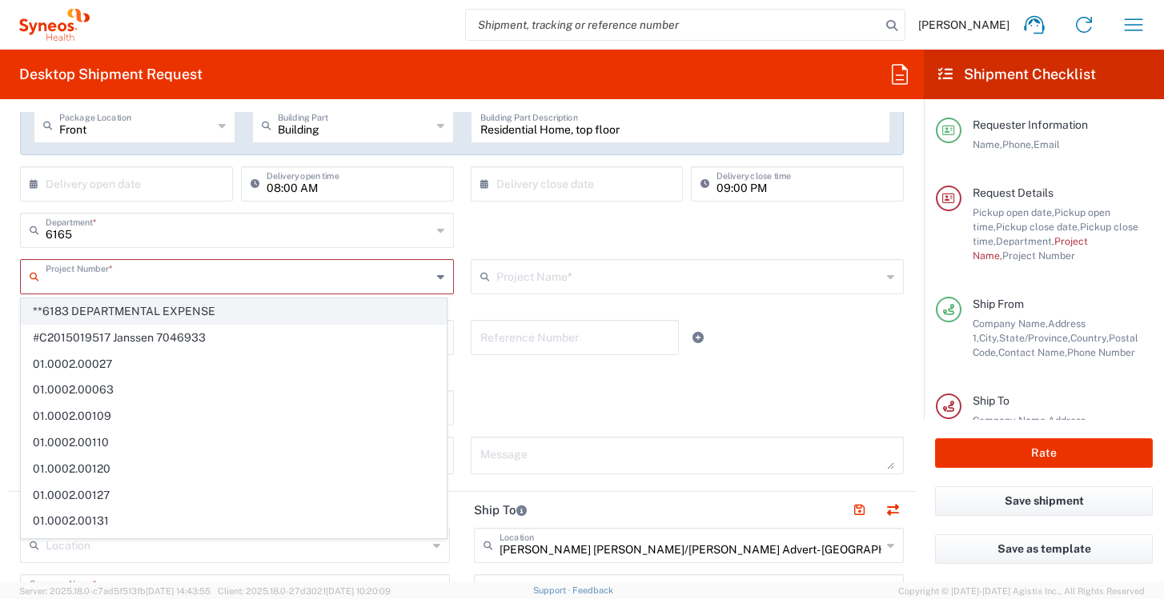
click at [236, 303] on span "**6183 DEPARTMENTAL EXPENSE" at bounding box center [234, 311] width 424 height 25
type input "**6183 DEPARTMENTAL EXPENSE, **6183 DEPARTMENTAL EXPENSE"
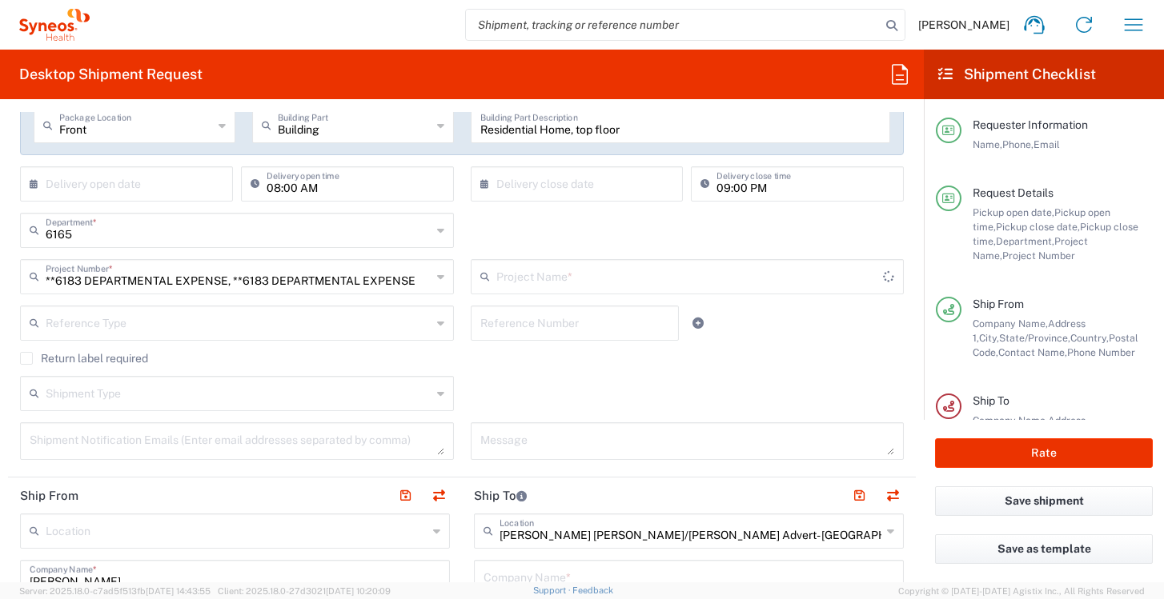
type input "6183"
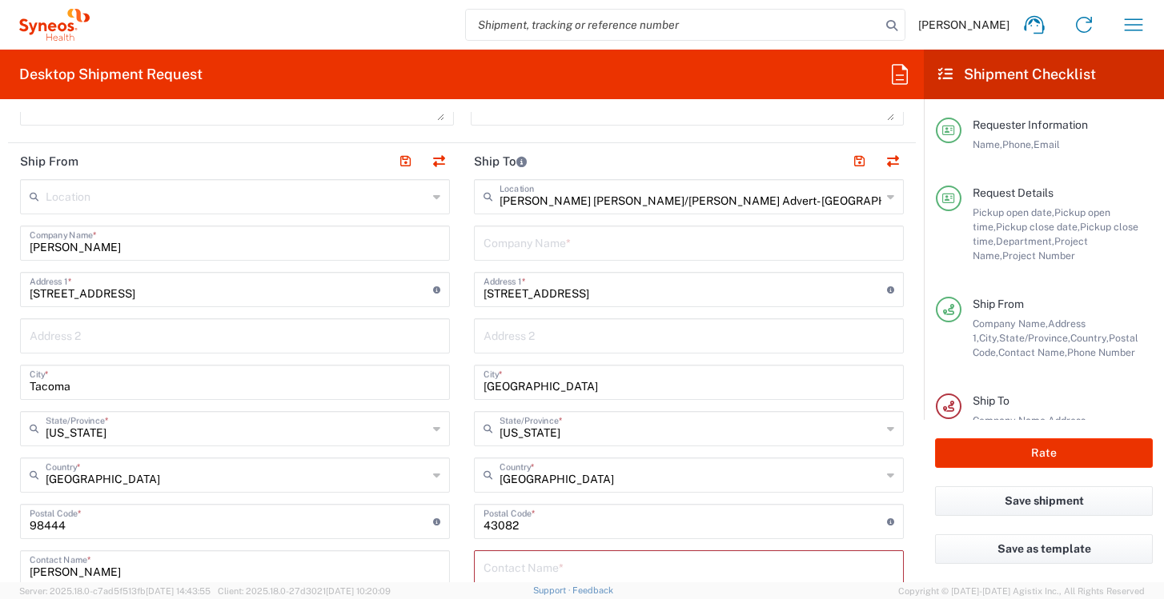
scroll to position [643, 0]
click at [578, 247] on input "text" at bounding box center [688, 241] width 411 height 28
type input "S"
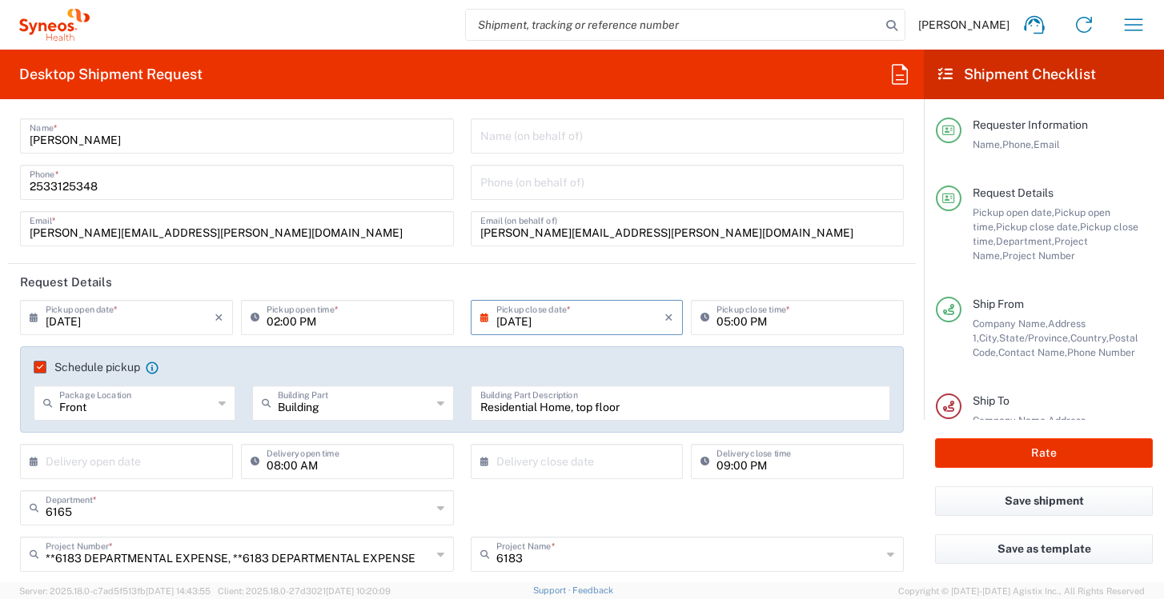
scroll to position [0, 0]
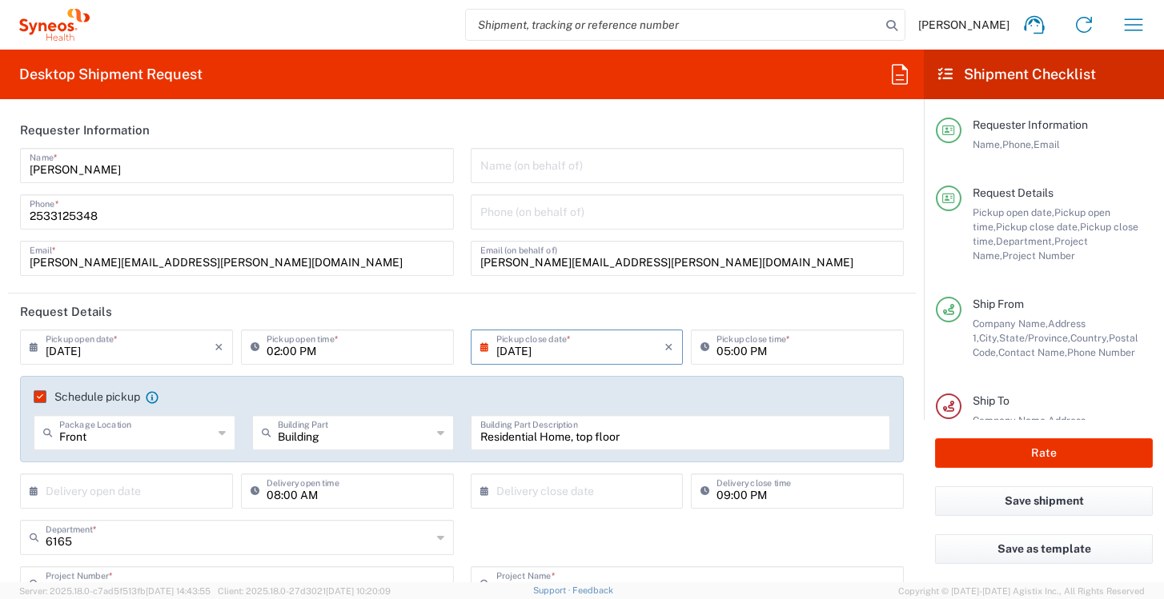
type input "Syneos Health"
